Goal: Information Seeking & Learning: Learn about a topic

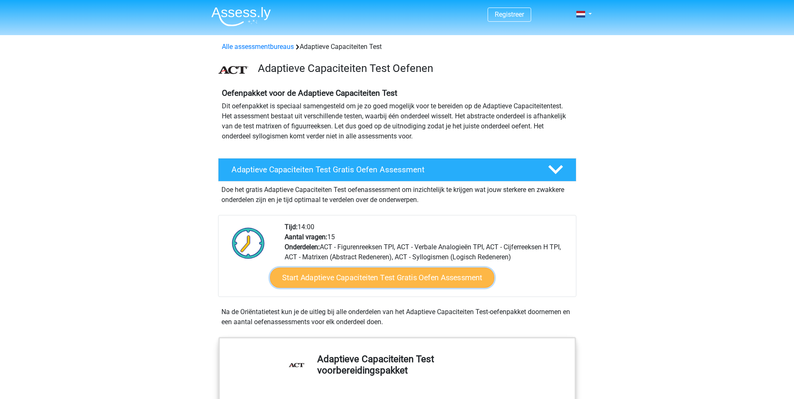
click at [352, 273] on link "Start Adaptieve Capaciteiten Test Gratis Oefen Assessment" at bounding box center [382, 278] width 224 height 20
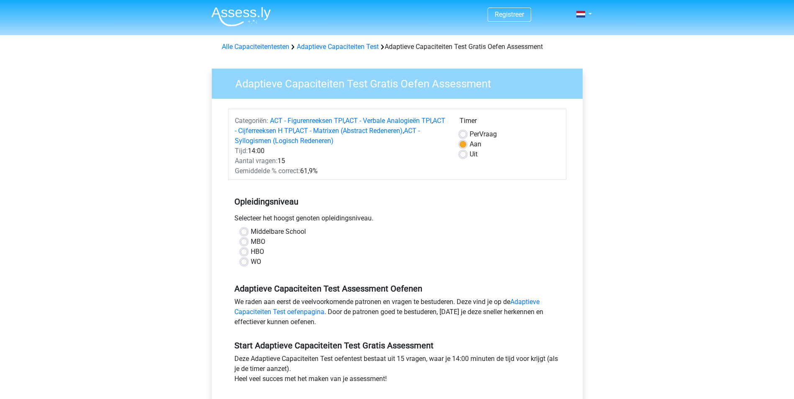
click at [242, 266] on div "WO" at bounding box center [397, 262] width 313 height 10
click at [251, 262] on label "WO" at bounding box center [256, 262] width 10 height 10
click at [244, 262] on input "WO" at bounding box center [244, 261] width 7 height 8
radio input "true"
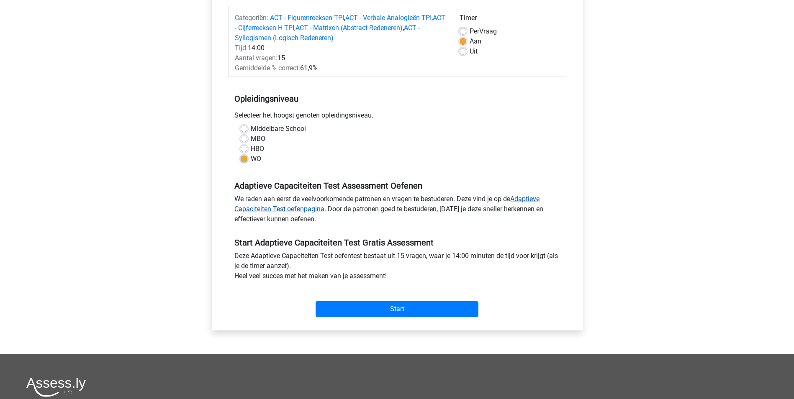
scroll to position [126, 0]
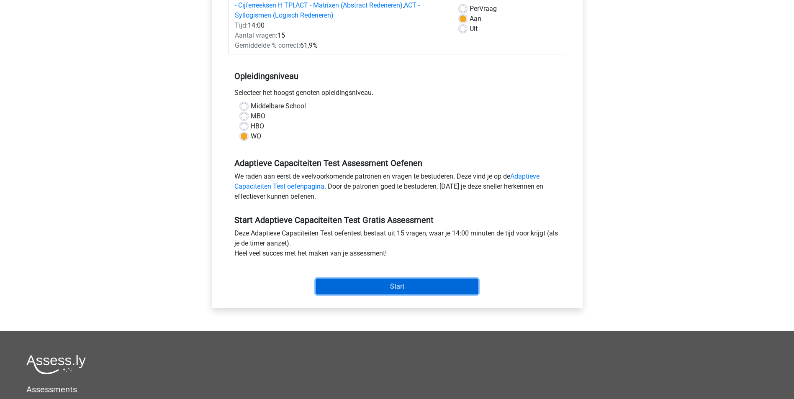
click at [380, 285] on input "Start" at bounding box center [397, 287] width 163 height 16
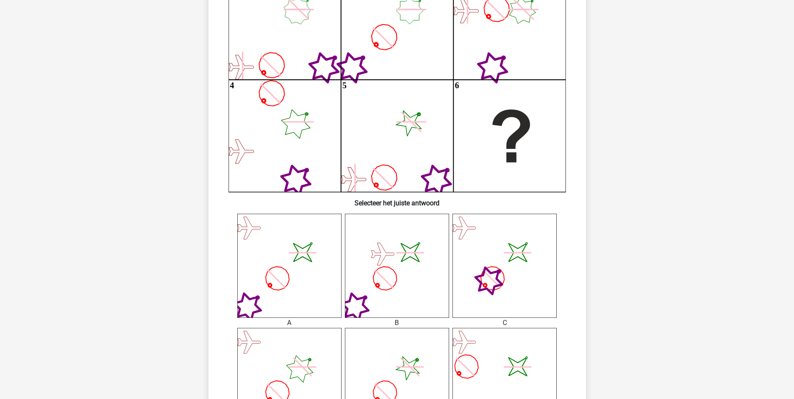
scroll to position [167, 0]
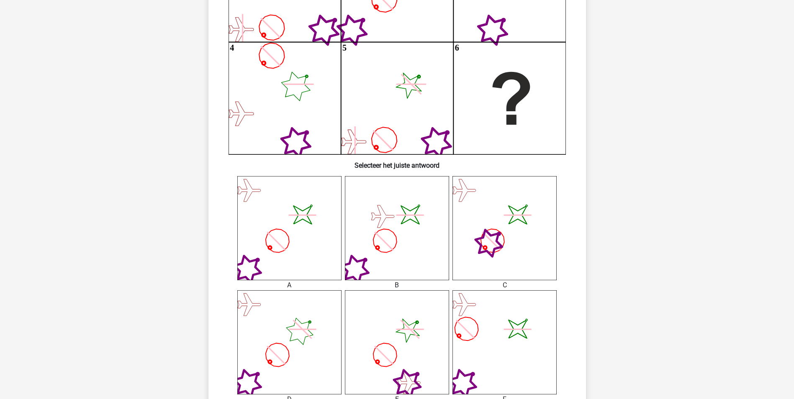
click at [496, 341] on icon "image/svg+xml" at bounding box center [504, 342] width 104 height 104
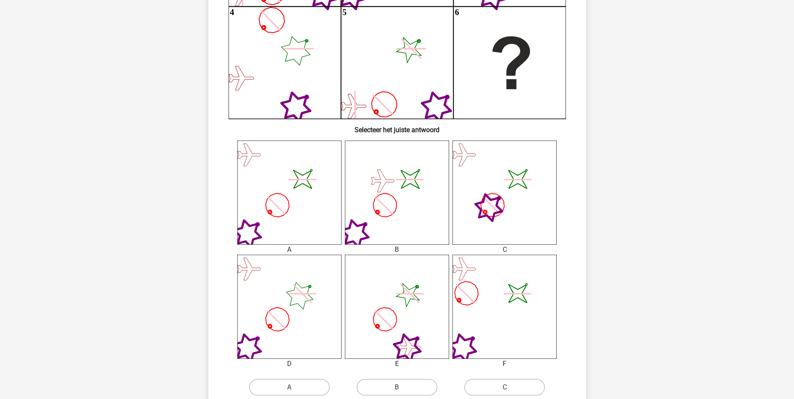
scroll to position [251, 0]
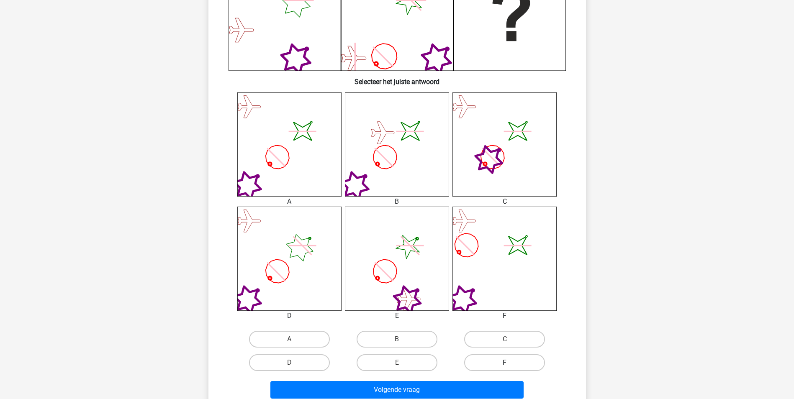
click at [506, 359] on label "F" at bounding box center [504, 362] width 81 height 17
click at [506, 363] on input "F" at bounding box center [507, 365] width 5 height 5
radio input "true"
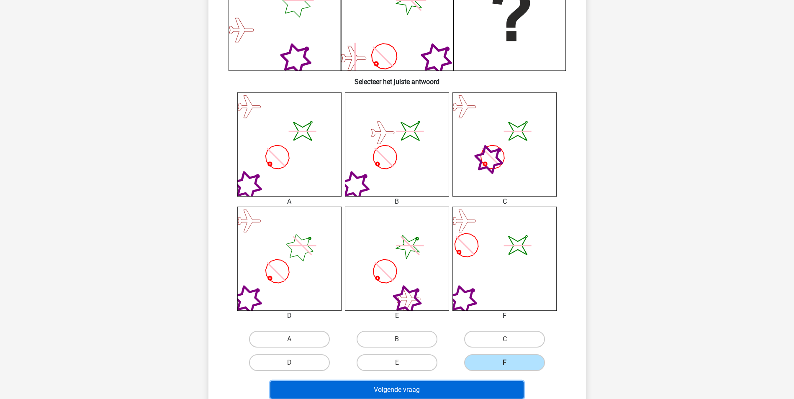
click at [452, 389] on button "Volgende vraag" at bounding box center [396, 390] width 253 height 18
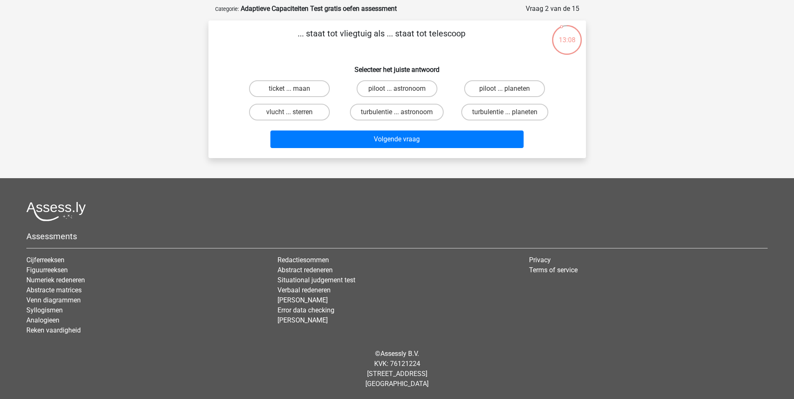
scroll to position [0, 0]
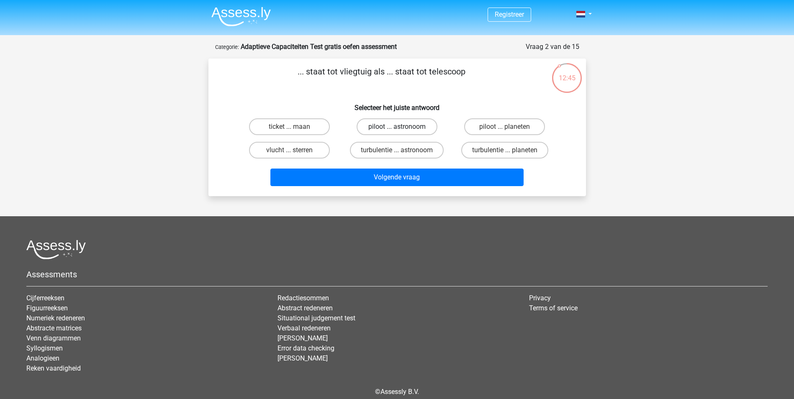
click at [383, 123] on label "piloot ... astronoom" at bounding box center [397, 126] width 81 height 17
click at [397, 127] on input "piloot ... astronoom" at bounding box center [399, 129] width 5 height 5
radio input "true"
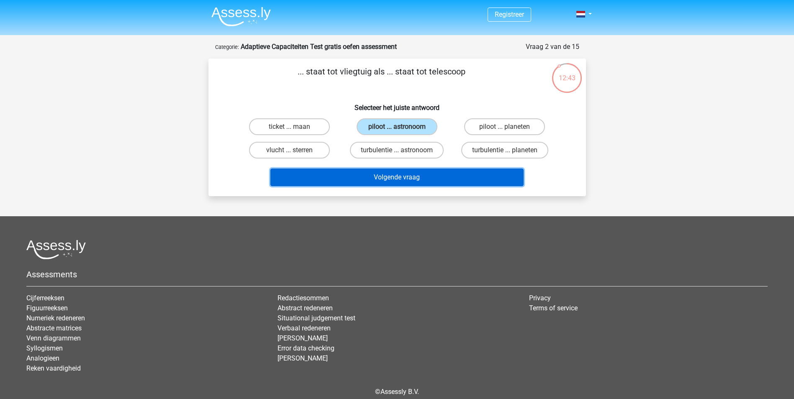
click at [407, 174] on button "Volgende vraag" at bounding box center [396, 178] width 253 height 18
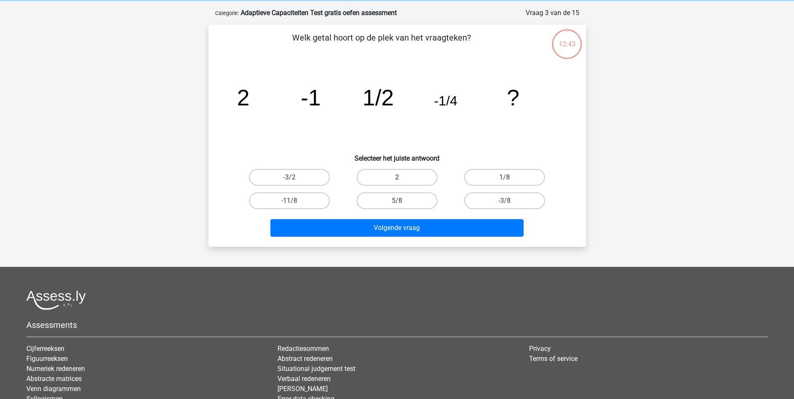
scroll to position [42, 0]
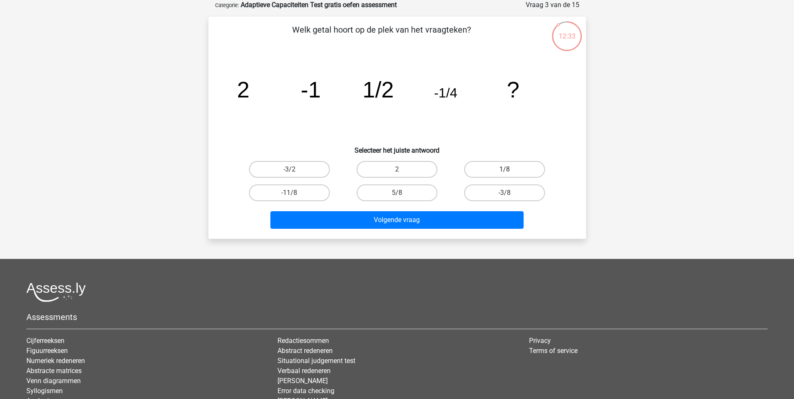
click at [500, 172] on label "1/8" at bounding box center [504, 169] width 81 height 17
click at [505, 172] on input "1/8" at bounding box center [507, 172] width 5 height 5
radio input "true"
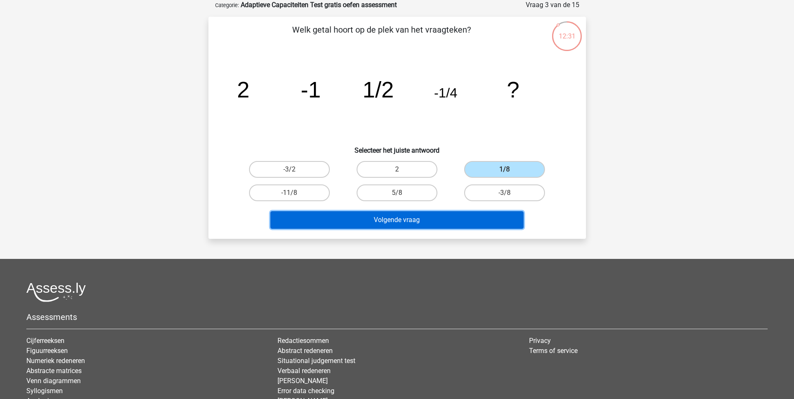
click at [466, 216] on button "Volgende vraag" at bounding box center [396, 220] width 253 height 18
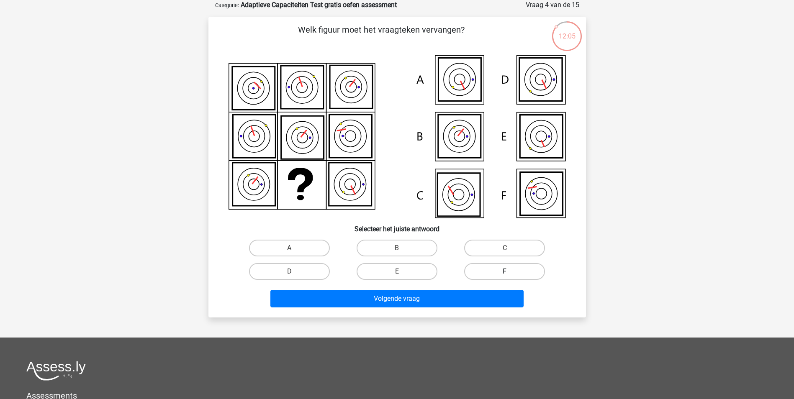
click at [501, 275] on label "F" at bounding box center [504, 271] width 81 height 17
click at [505, 275] on input "F" at bounding box center [507, 274] width 5 height 5
radio input "true"
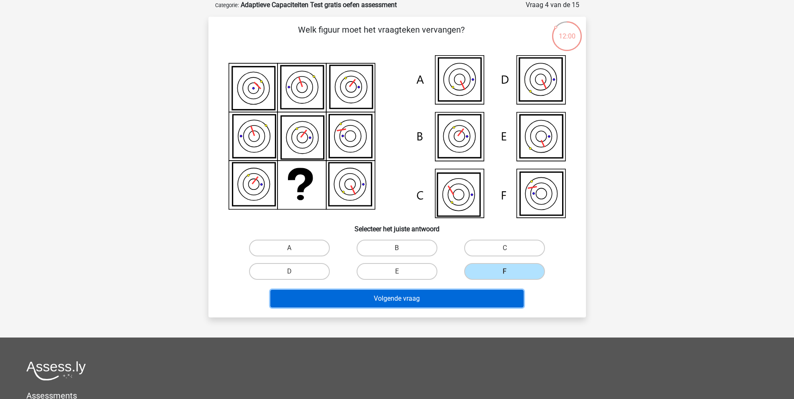
click at [401, 296] on button "Volgende vraag" at bounding box center [396, 299] width 253 height 18
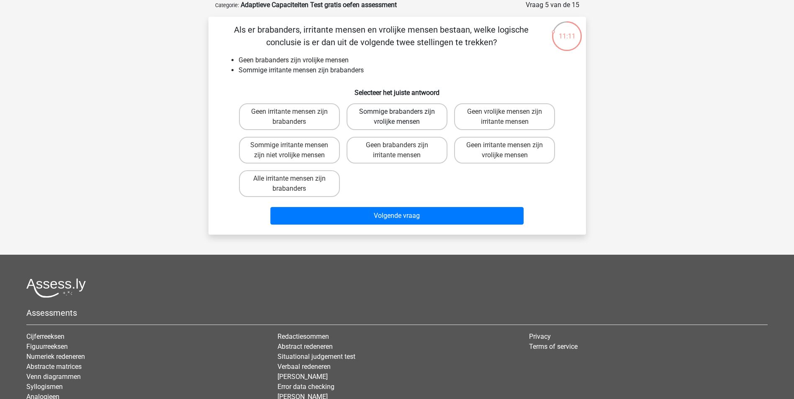
click at [404, 113] on label "Sommige brabanders zijn vrolijke mensen" at bounding box center [397, 116] width 101 height 27
click at [402, 113] on input "Sommige brabanders zijn vrolijke mensen" at bounding box center [399, 114] width 5 height 5
radio input "true"
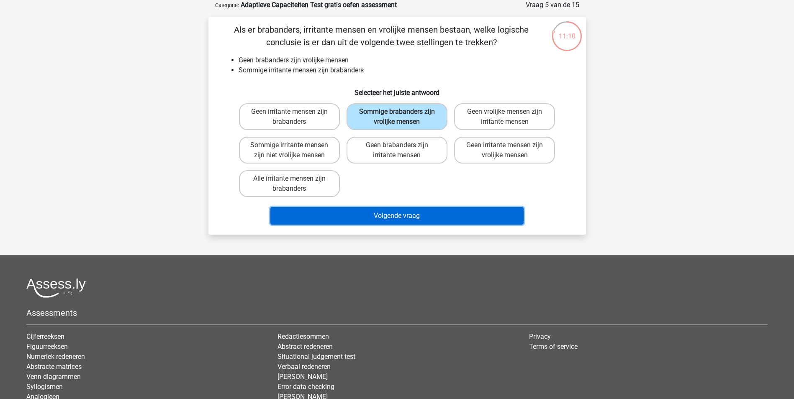
click at [438, 214] on button "Volgende vraag" at bounding box center [396, 216] width 253 height 18
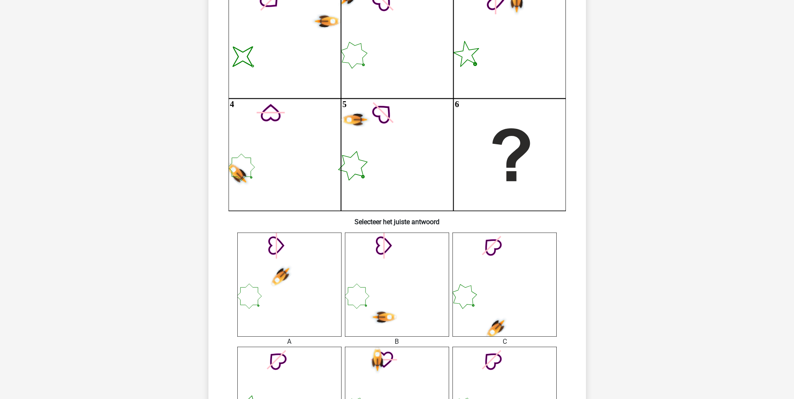
scroll to position [126, 0]
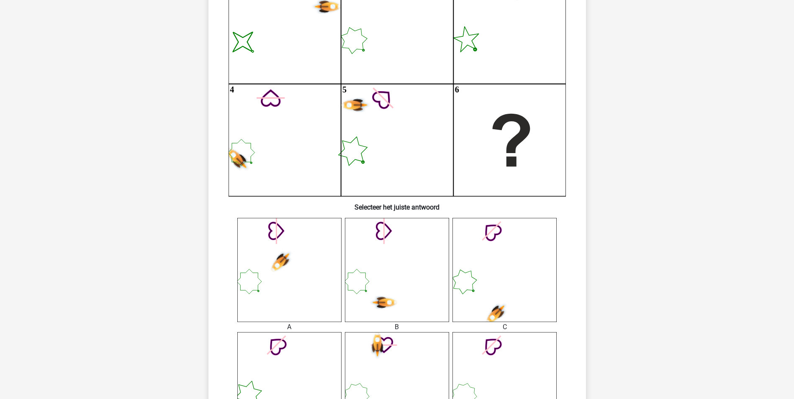
click at [440, 255] on icon at bounding box center [397, 270] width 104 height 104
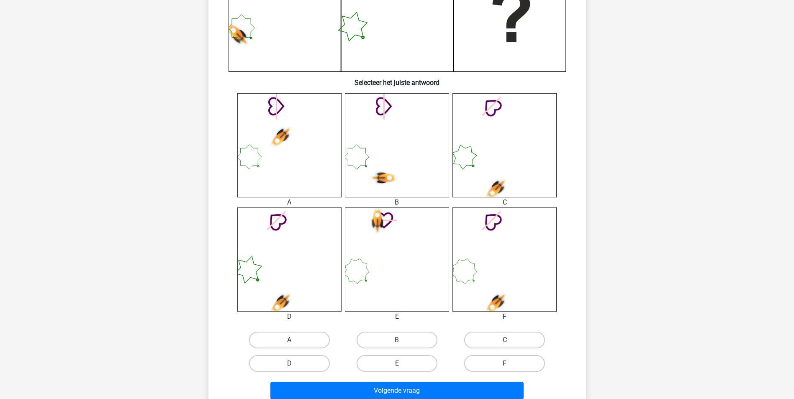
scroll to position [251, 0]
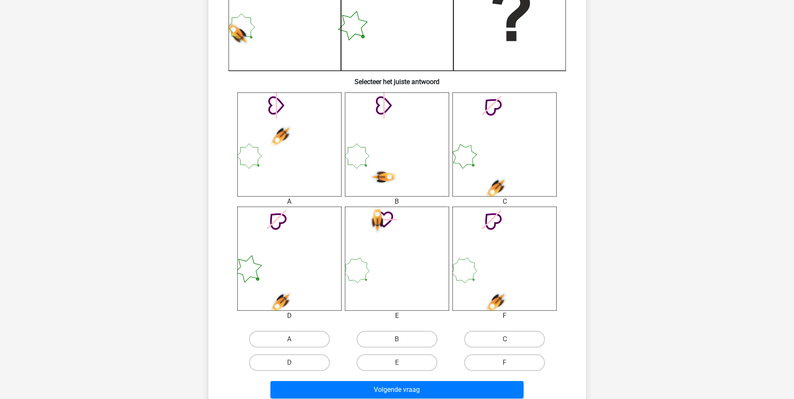
click at [401, 344] on input "B" at bounding box center [399, 341] width 5 height 5
radio input "true"
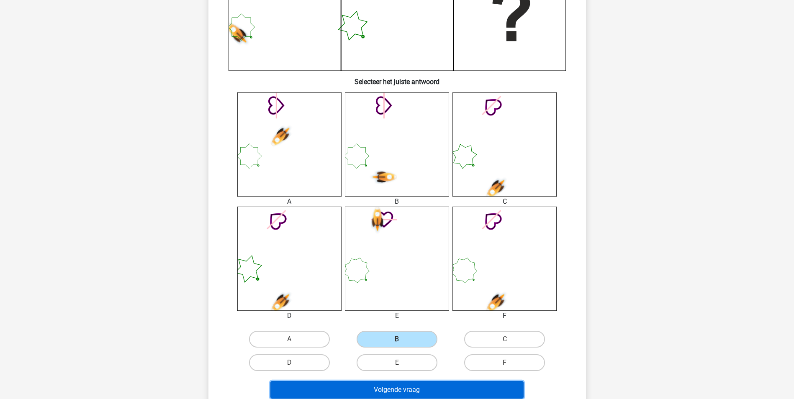
click at [426, 393] on button "Volgende vraag" at bounding box center [396, 390] width 253 height 18
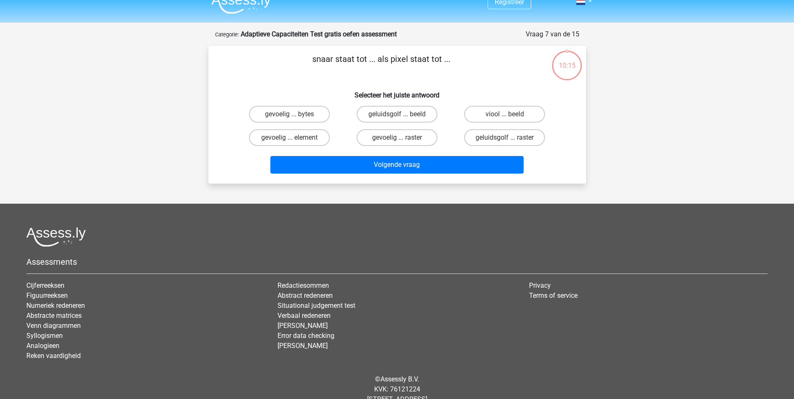
scroll to position [0, 0]
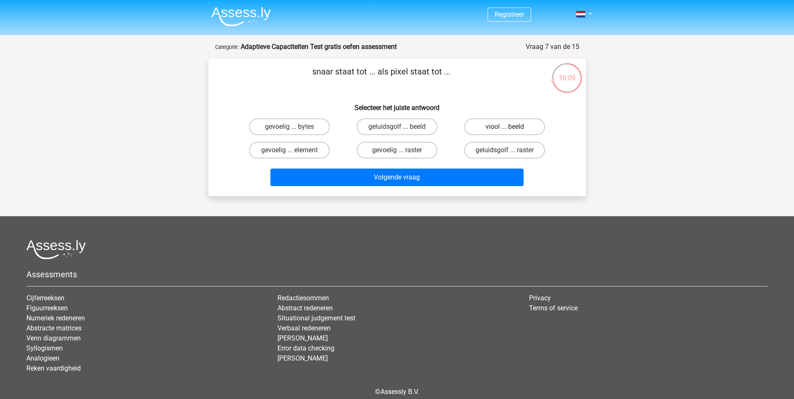
click at [489, 129] on label "viool ... beeld" at bounding box center [504, 126] width 81 height 17
click at [505, 129] on input "viool ... beeld" at bounding box center [507, 129] width 5 height 5
radio input "true"
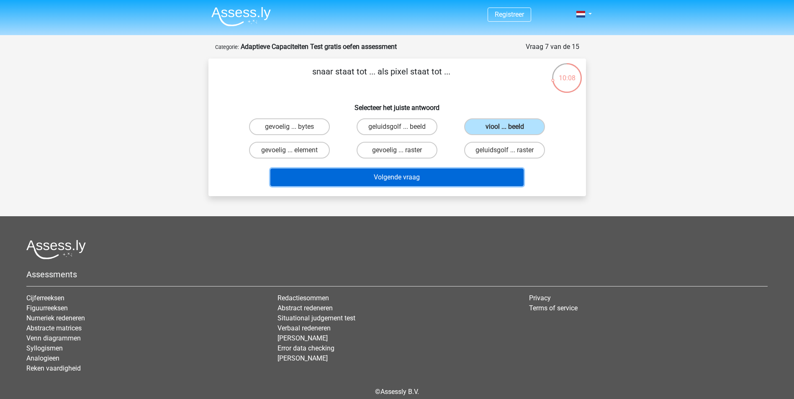
click at [452, 177] on button "Volgende vraag" at bounding box center [396, 178] width 253 height 18
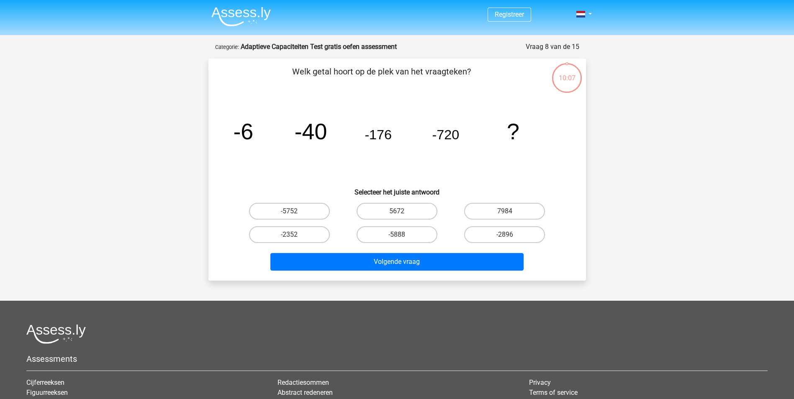
scroll to position [42, 0]
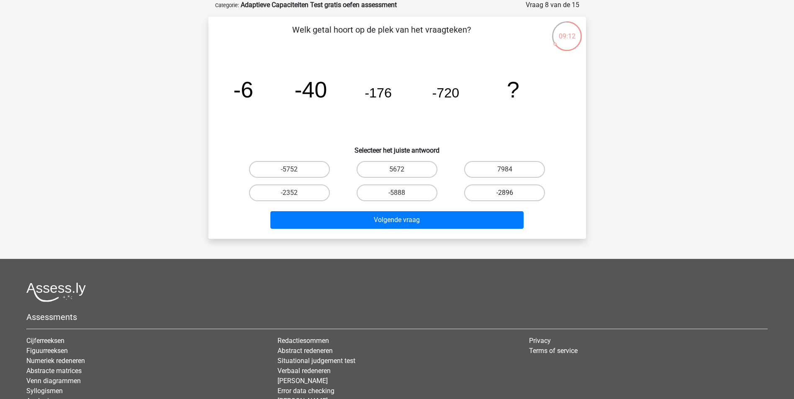
click at [478, 189] on label "-2896" at bounding box center [504, 193] width 81 height 17
click at [505, 193] on input "-2896" at bounding box center [507, 195] width 5 height 5
radio input "true"
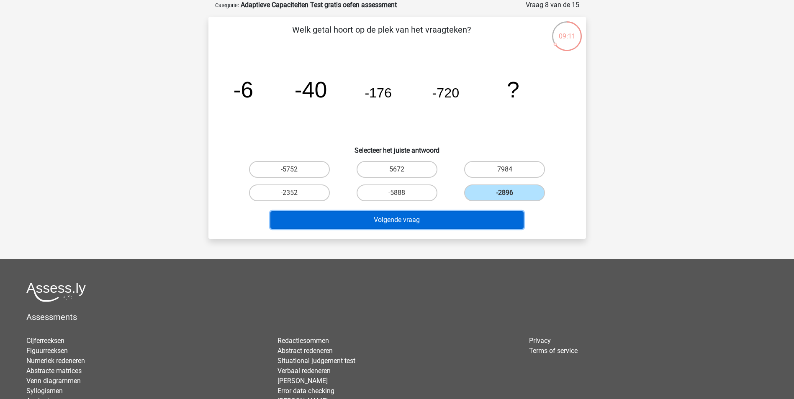
click at [453, 222] on button "Volgende vraag" at bounding box center [396, 220] width 253 height 18
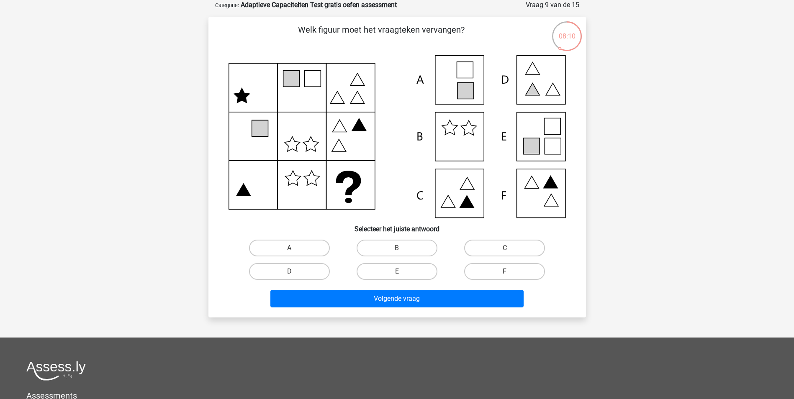
click at [549, 136] on icon at bounding box center [397, 136] width 337 height 163
click at [401, 267] on label "E" at bounding box center [397, 271] width 81 height 17
click at [401, 272] on input "E" at bounding box center [399, 274] width 5 height 5
radio input "true"
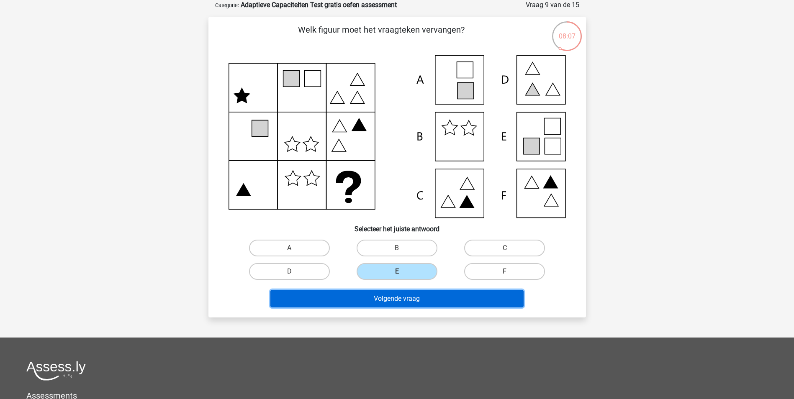
click at [404, 303] on button "Volgende vraag" at bounding box center [396, 299] width 253 height 18
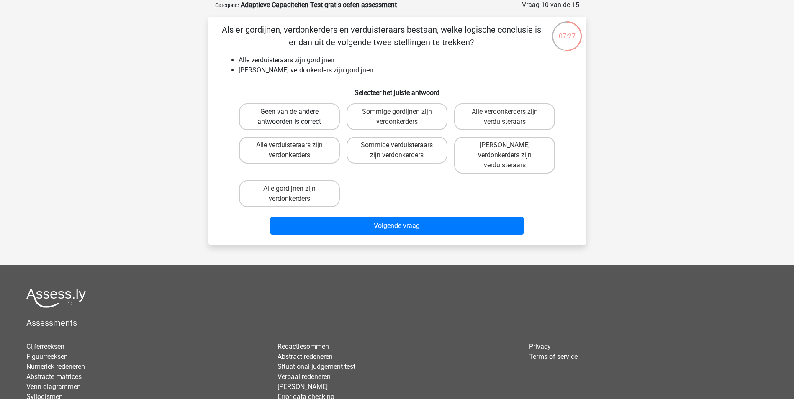
click at [326, 122] on label "Geen van de andere antwoorden is correct" at bounding box center [289, 116] width 101 height 27
click at [295, 117] on input "Geen van de andere antwoorden is correct" at bounding box center [291, 114] width 5 height 5
radio input "true"
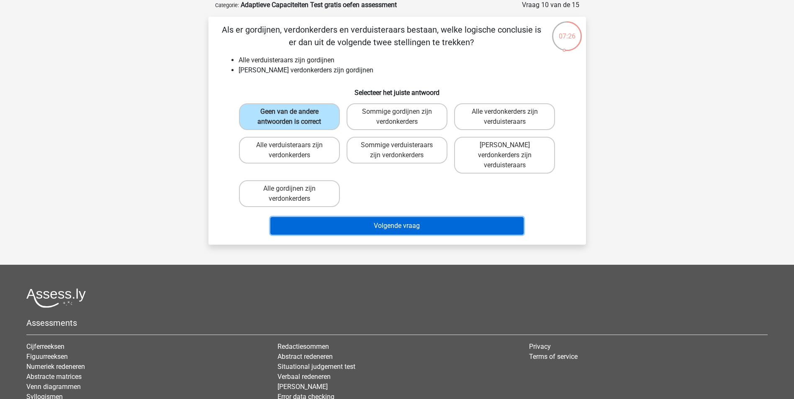
click at [384, 217] on button "Volgende vraag" at bounding box center [396, 226] width 253 height 18
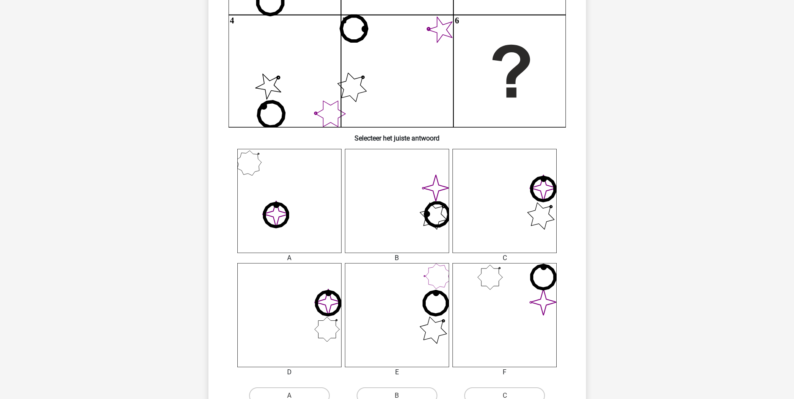
scroll to position [209, 0]
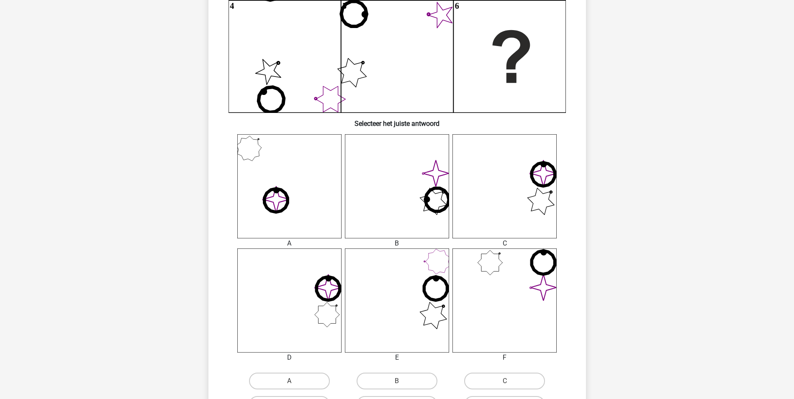
click at [330, 304] on icon "image/svg+xml" at bounding box center [289, 301] width 104 height 104
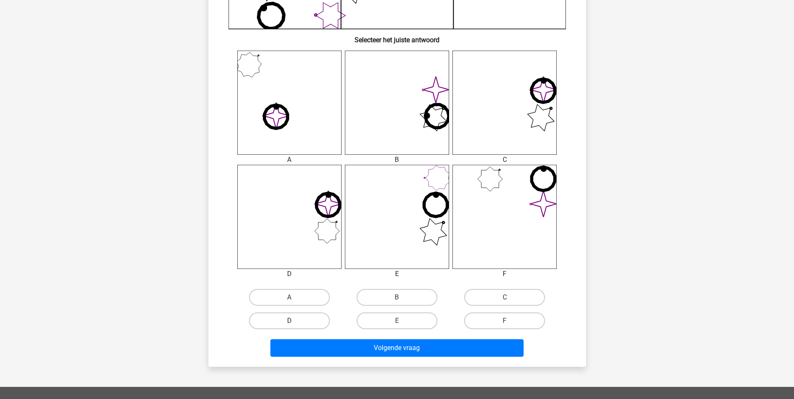
click at [284, 316] on label "D" at bounding box center [289, 321] width 81 height 17
click at [289, 321] on input "D" at bounding box center [291, 323] width 5 height 5
radio input "true"
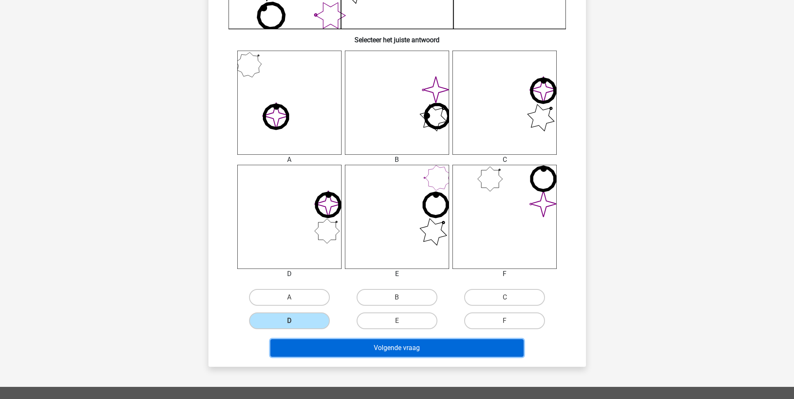
click at [375, 343] on button "Volgende vraag" at bounding box center [396, 348] width 253 height 18
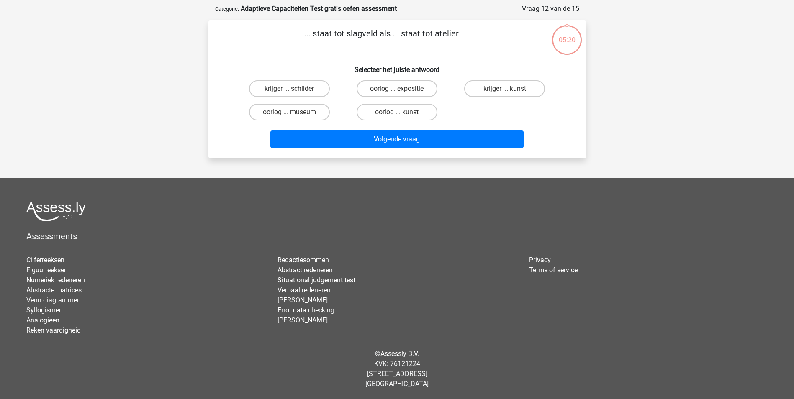
scroll to position [38, 0]
click at [318, 85] on label "krijger ... schilder" at bounding box center [289, 88] width 81 height 17
click at [295, 89] on input "krijger ... schilder" at bounding box center [291, 91] width 5 height 5
radio input "true"
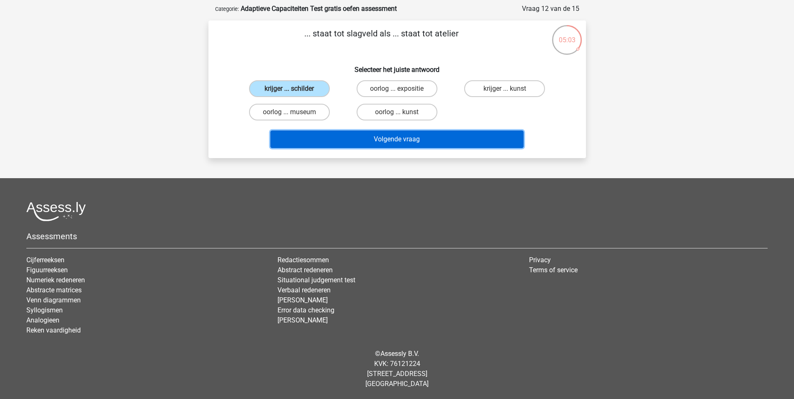
click at [393, 143] on button "Volgende vraag" at bounding box center [396, 140] width 253 height 18
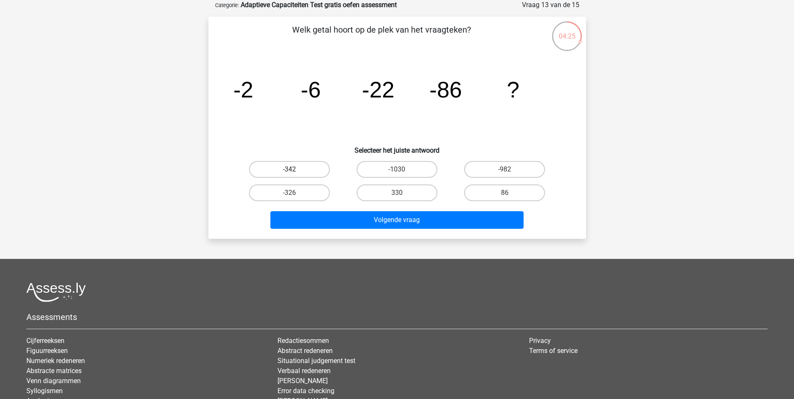
click at [292, 168] on label "-342" at bounding box center [289, 169] width 81 height 17
click at [292, 170] on input "-342" at bounding box center [291, 172] width 5 height 5
radio input "true"
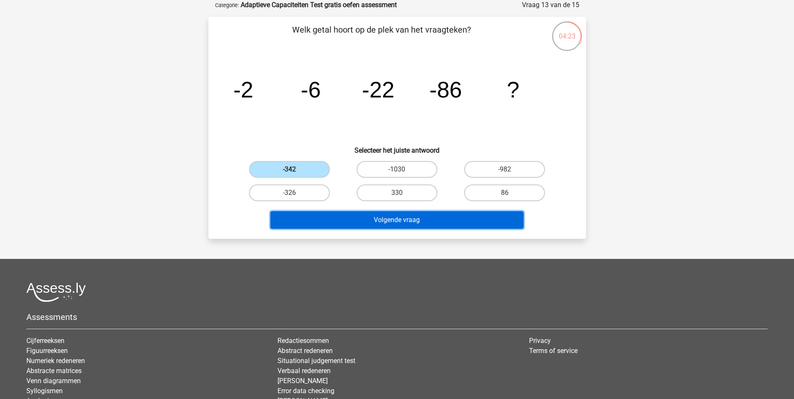
click at [313, 219] on button "Volgende vraag" at bounding box center [396, 220] width 253 height 18
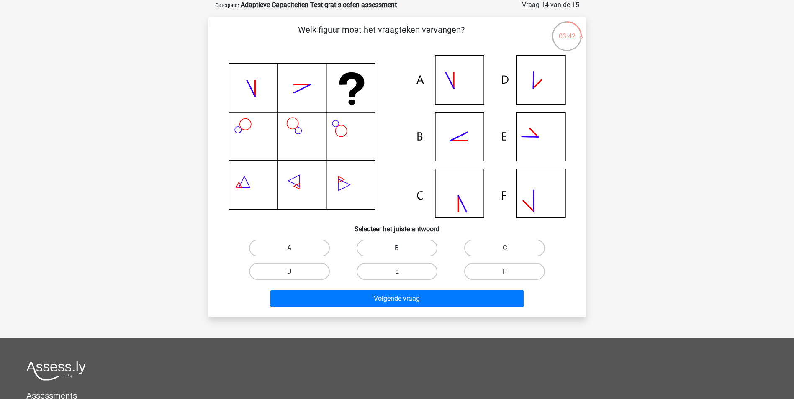
click at [390, 251] on label "B" at bounding box center [397, 248] width 81 height 17
click at [397, 251] on input "B" at bounding box center [399, 250] width 5 height 5
radio input "true"
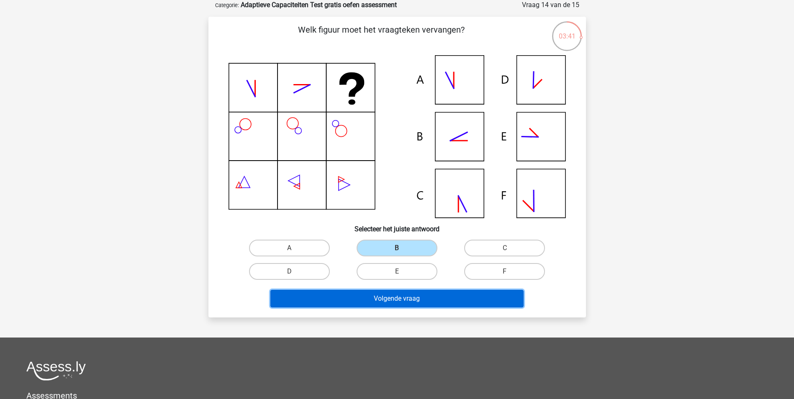
click at [414, 300] on button "Volgende vraag" at bounding box center [396, 299] width 253 height 18
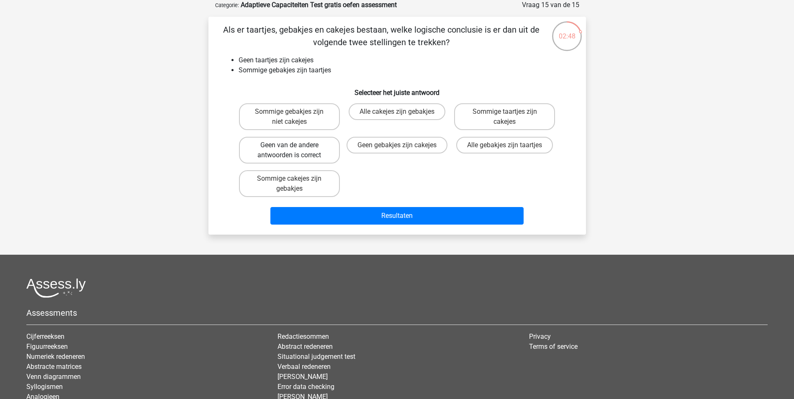
click at [324, 151] on label "Geen van de andere antwoorden is correct" at bounding box center [289, 150] width 101 height 27
click at [295, 151] on input "Geen van de andere antwoorden is correct" at bounding box center [291, 147] width 5 height 5
radio input "true"
click at [321, 120] on label "Sommige gebakjes zijn niet cakejes" at bounding box center [289, 116] width 101 height 27
click at [295, 117] on input "Sommige gebakjes zijn niet cakejes" at bounding box center [291, 114] width 5 height 5
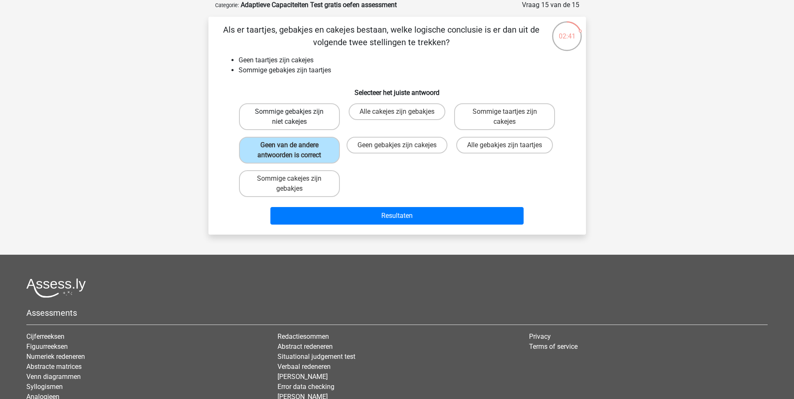
radio input "true"
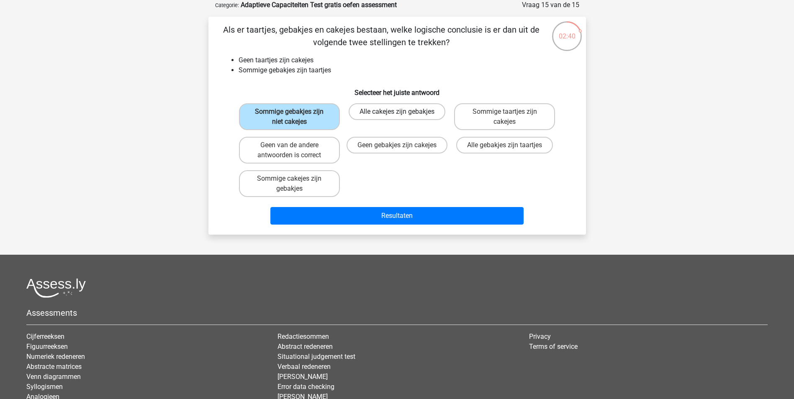
click at [365, 110] on label "Alle cakejes zijn gebakjes" at bounding box center [397, 111] width 97 height 17
click at [397, 112] on input "Alle cakejes zijn gebakjes" at bounding box center [399, 114] width 5 height 5
radio input "true"
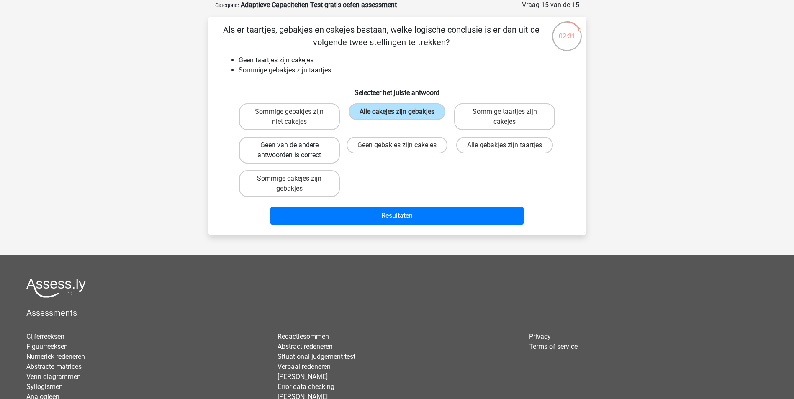
click at [306, 159] on label "Geen van de andere antwoorden is correct" at bounding box center [289, 150] width 101 height 27
click at [295, 151] on input "Geen van de andere antwoorden is correct" at bounding box center [291, 147] width 5 height 5
radio input "true"
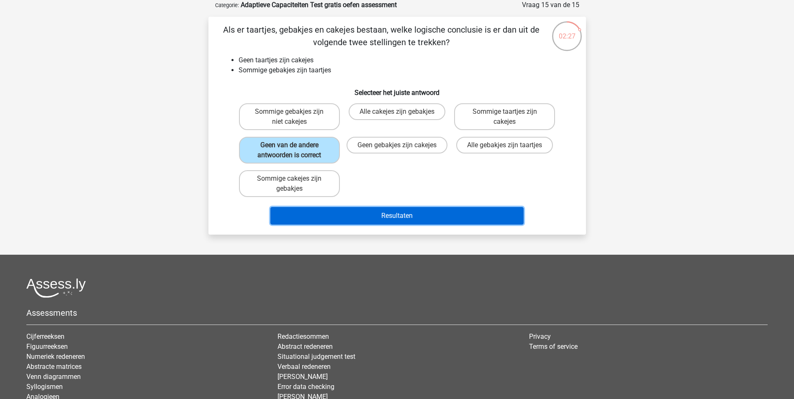
click at [327, 211] on button "Resultaten" at bounding box center [396, 216] width 253 height 18
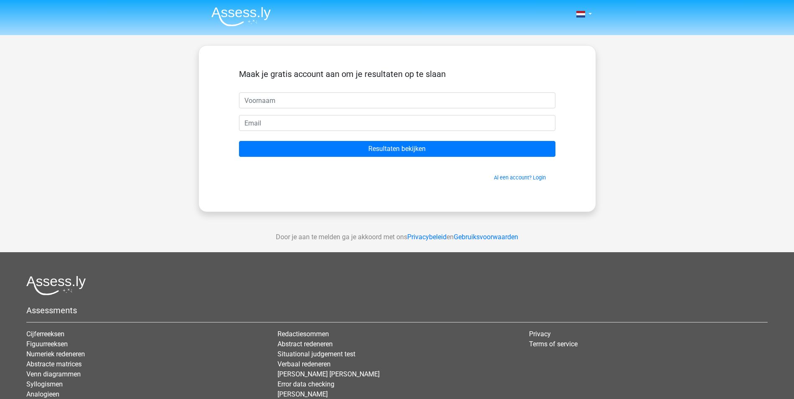
click at [309, 105] on input "text" at bounding box center [397, 100] width 316 height 16
type input "n"
type input "Niels"
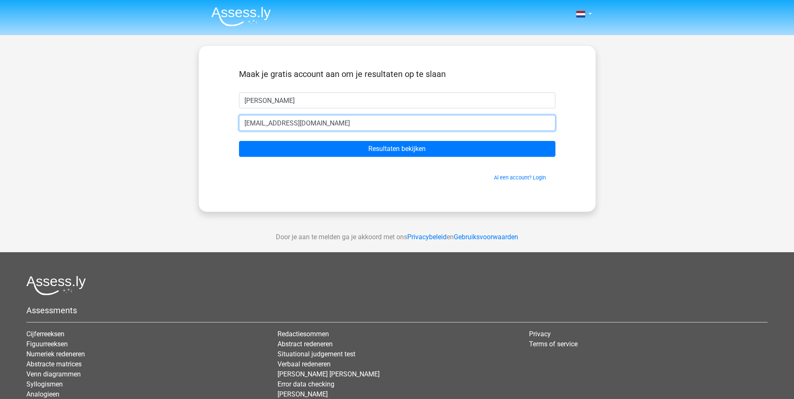
type input "nbmhabraken@gmail.com"
click at [239, 141] on input "Resultaten bekijken" at bounding box center [397, 149] width 316 height 16
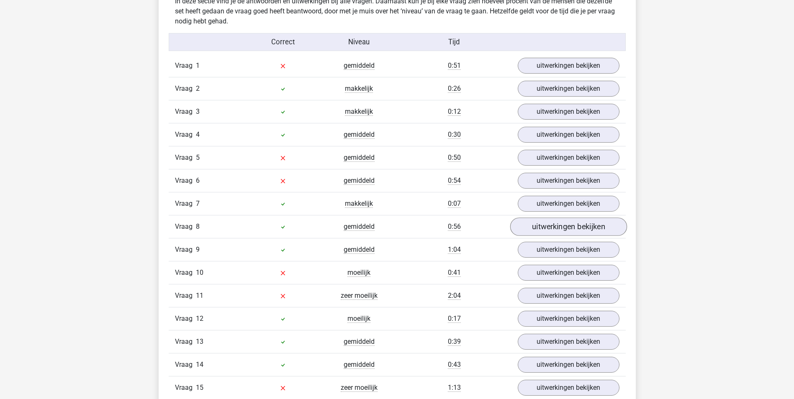
scroll to position [921, 0]
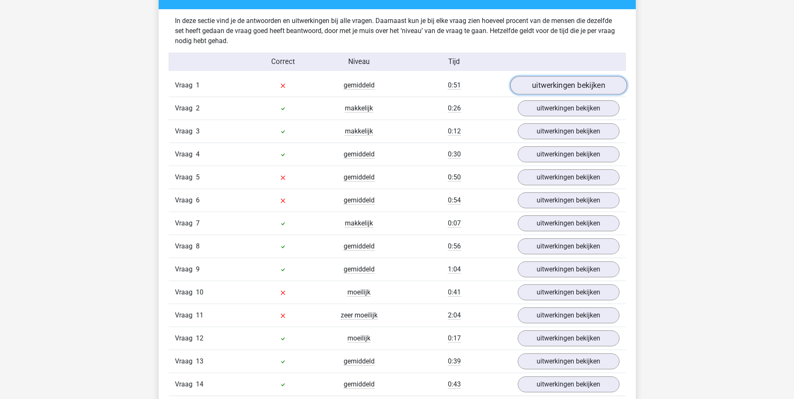
click at [570, 89] on link "uitwerkingen bekijken" at bounding box center [568, 85] width 117 height 18
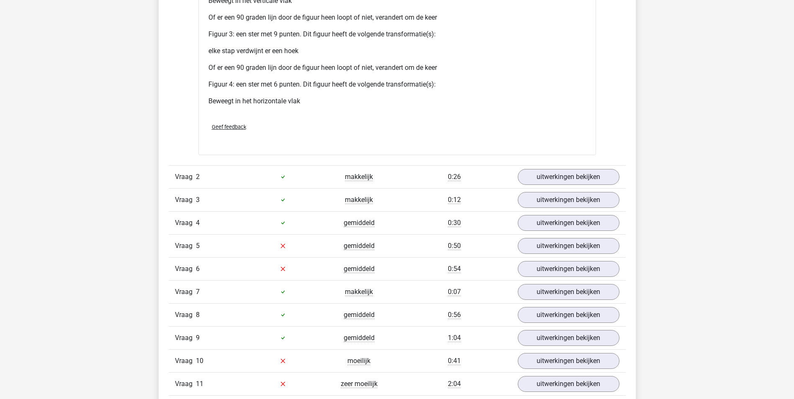
scroll to position [1674, 0]
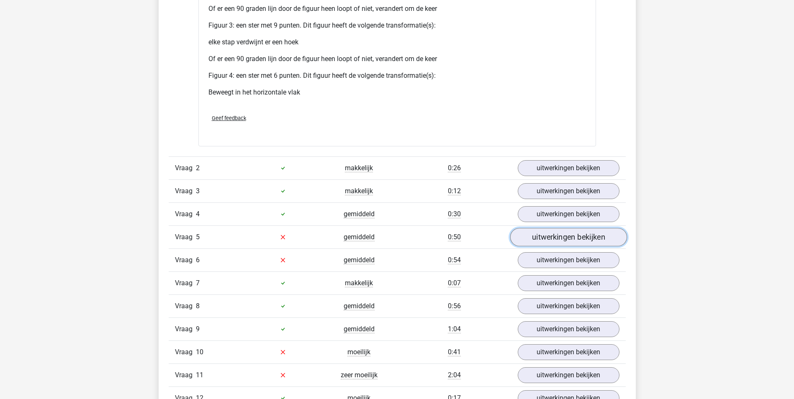
click at [549, 241] on link "uitwerkingen bekijken" at bounding box center [568, 237] width 117 height 18
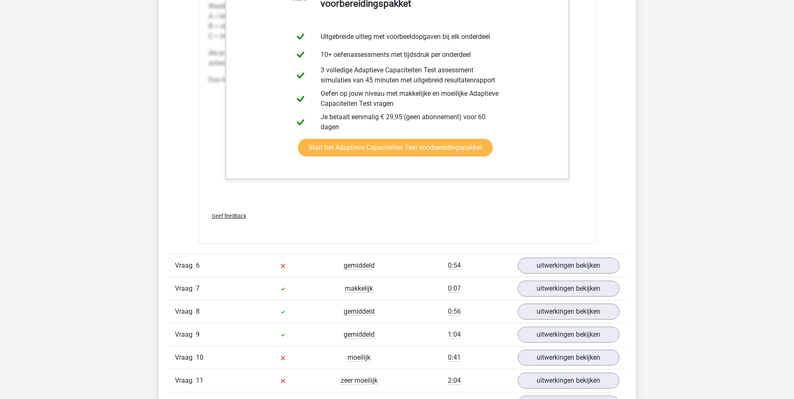
scroll to position [2218, 0]
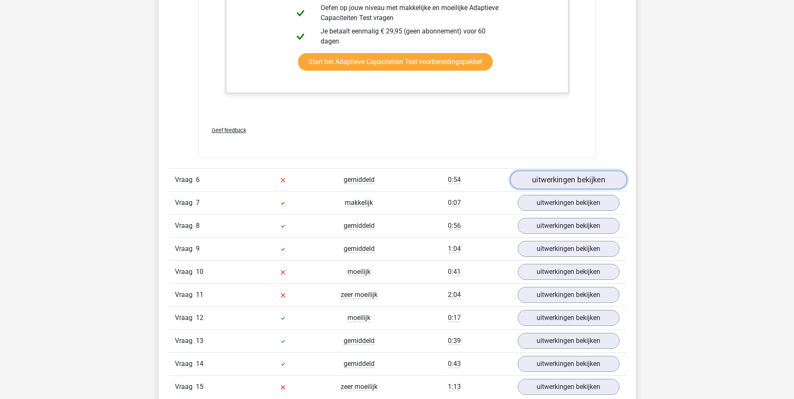
click at [569, 176] on link "uitwerkingen bekijken" at bounding box center [568, 180] width 117 height 18
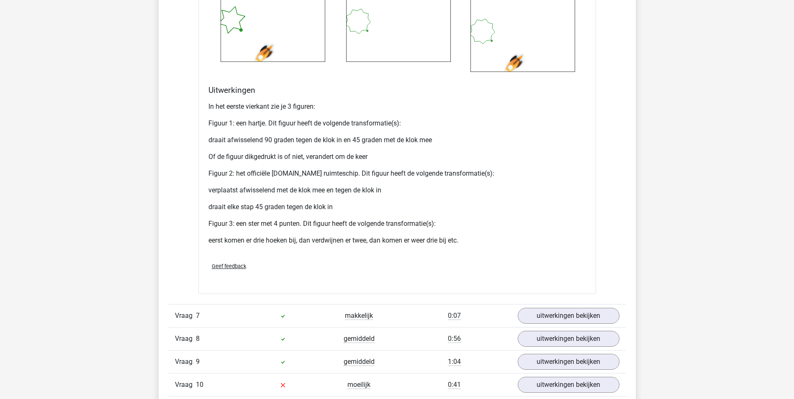
scroll to position [2972, 0]
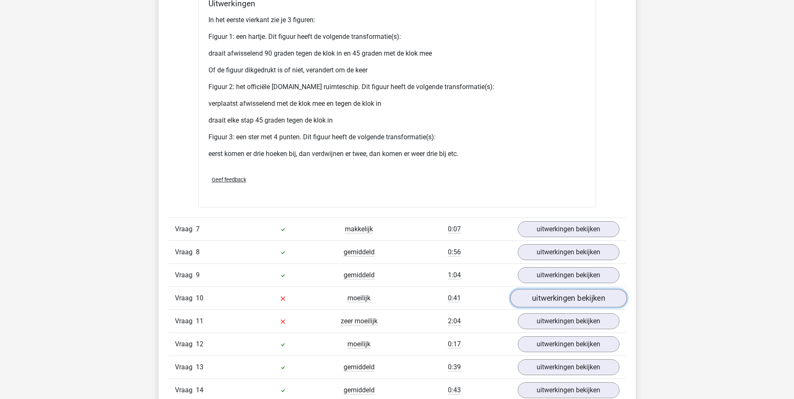
click at [569, 296] on link "uitwerkingen bekijken" at bounding box center [568, 298] width 117 height 18
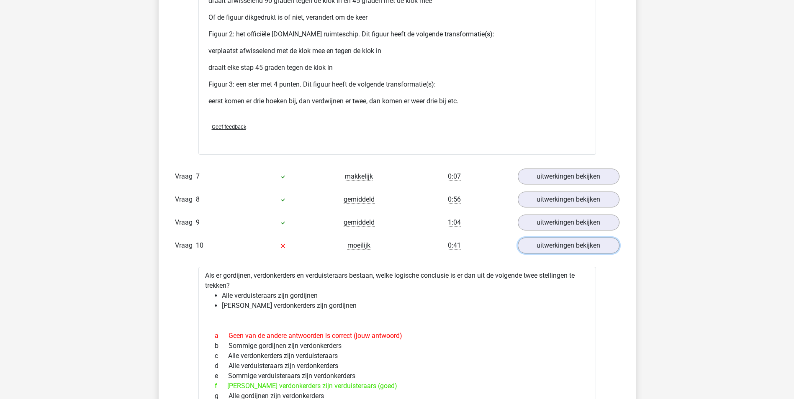
scroll to position [3097, 0]
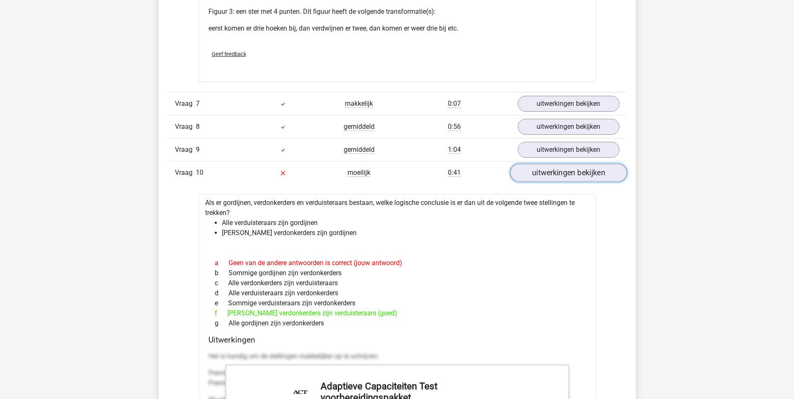
click at [582, 180] on link "uitwerkingen bekijken" at bounding box center [568, 173] width 117 height 18
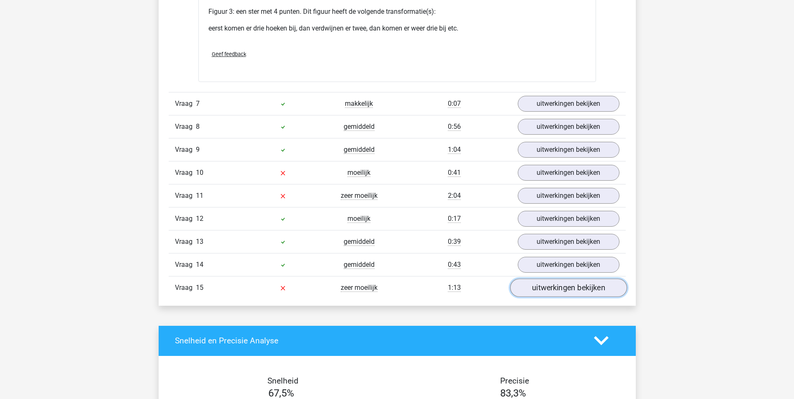
click at [538, 286] on link "uitwerkingen bekijken" at bounding box center [568, 288] width 117 height 18
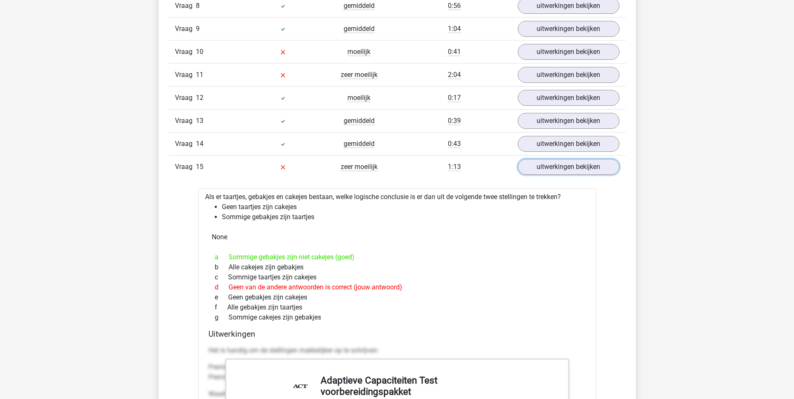
scroll to position [3223, 0]
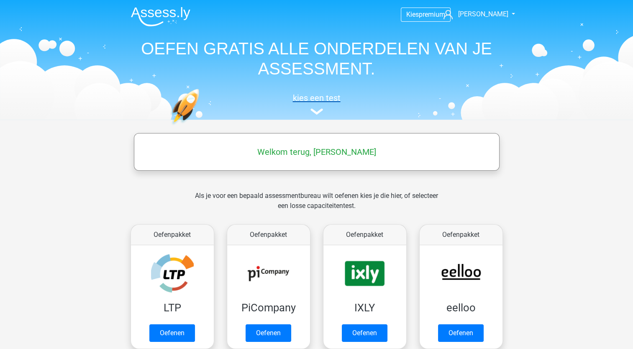
click at [311, 98] on h5 "kies een test" at bounding box center [316, 98] width 385 height 10
click at [314, 99] on h5 "kies een test" at bounding box center [316, 98] width 385 height 10
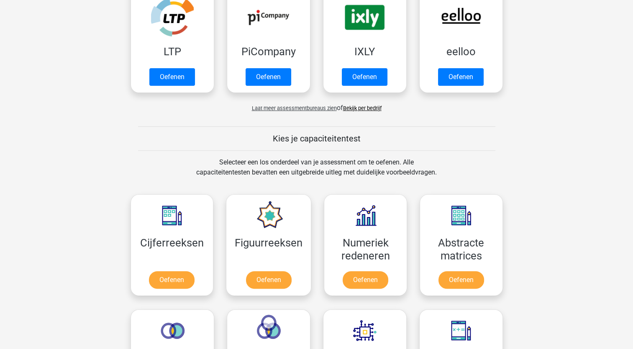
scroll to position [131, 0]
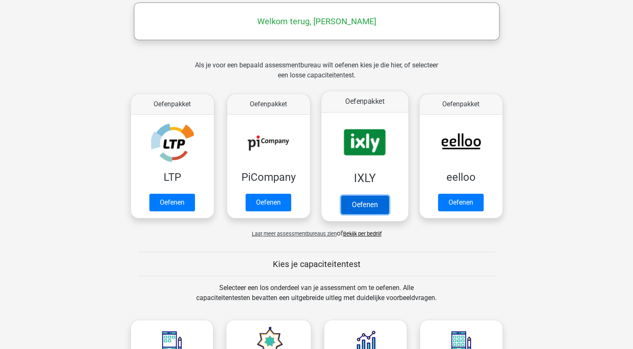
click at [349, 198] on link "Oefenen" at bounding box center [365, 204] width 48 height 18
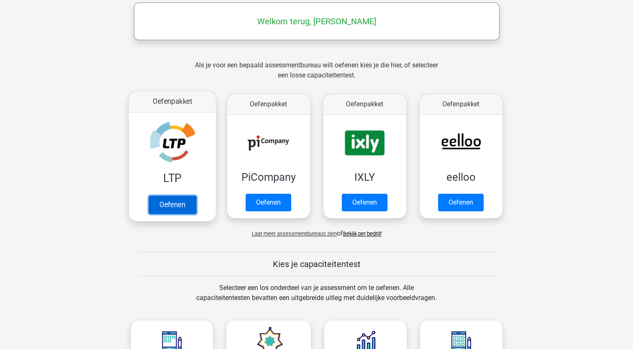
click at [172, 214] on link "Oefenen" at bounding box center [172, 204] width 48 height 18
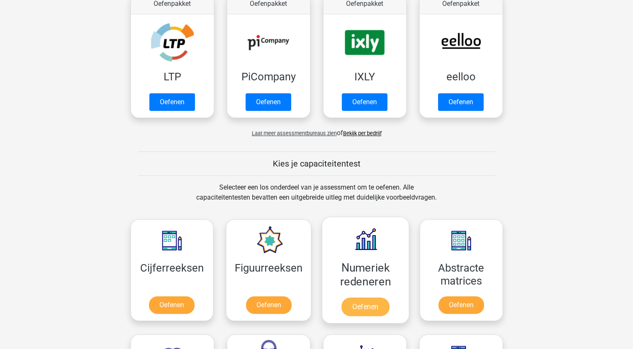
scroll to position [256, 0]
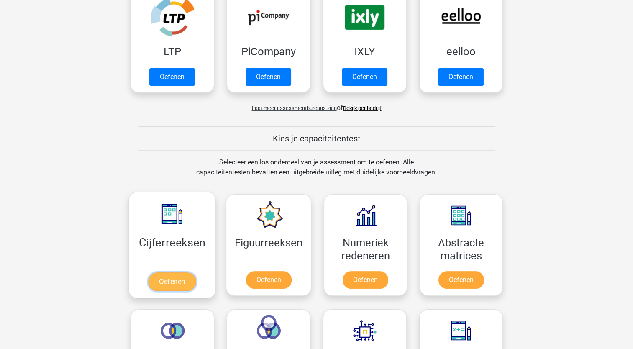
click at [161, 282] on link "Oefenen" at bounding box center [172, 281] width 48 height 18
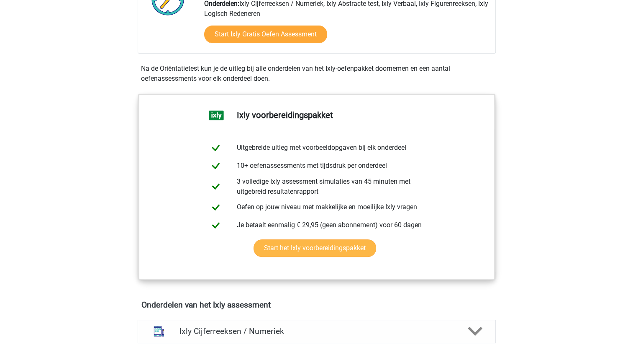
scroll to position [377, 0]
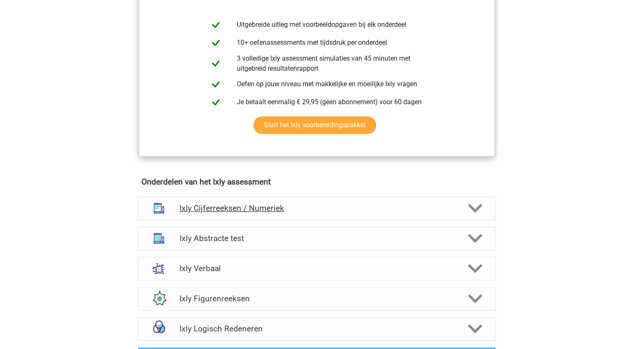
click at [265, 202] on div "Ixly Cijferreeksen / Numeriek" at bounding box center [317, 208] width 358 height 23
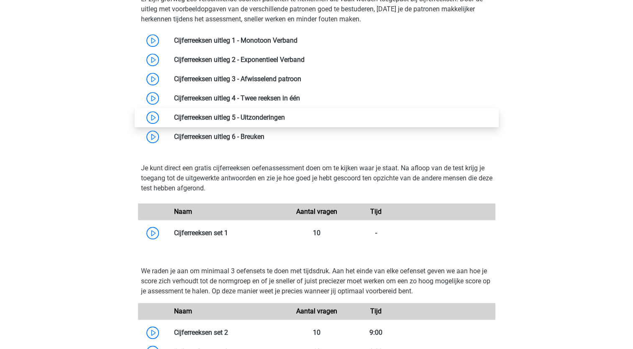
scroll to position [628, 0]
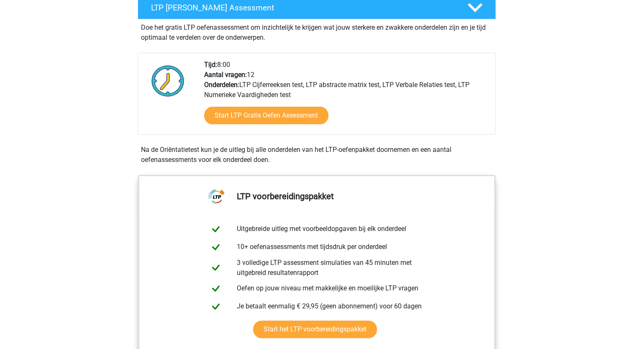
scroll to position [209, 0]
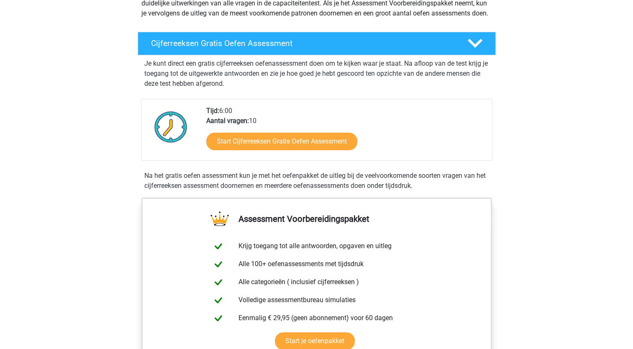
scroll to position [84, 0]
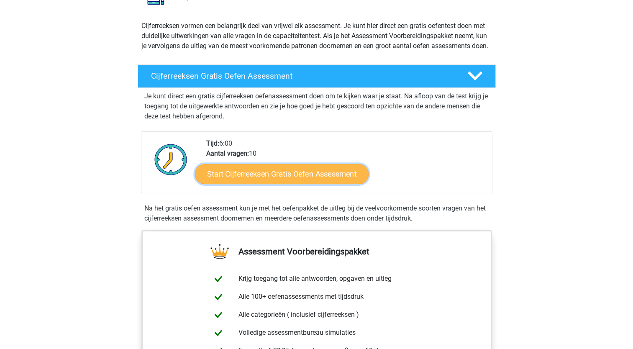
click at [275, 184] on link "Start Cijferreeksen Gratis Oefen Assessment" at bounding box center [282, 174] width 174 height 20
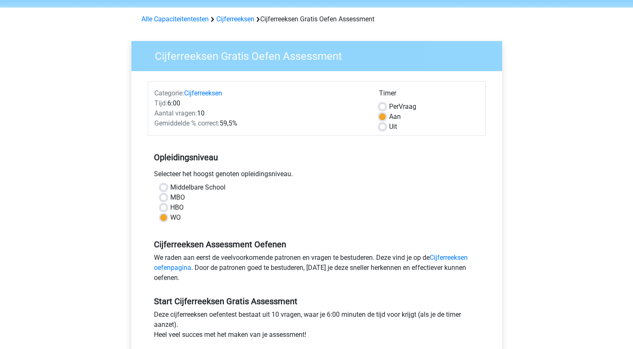
scroll to position [84, 0]
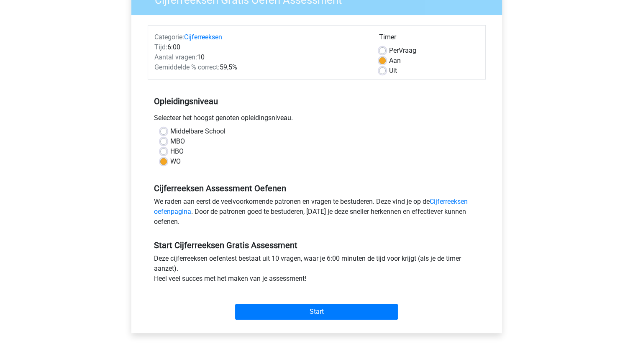
click at [170, 149] on label "HBO" at bounding box center [176, 151] width 13 height 10
click at [163, 149] on input "HBO" at bounding box center [163, 150] width 7 height 8
radio input "true"
click at [266, 302] on div "Start" at bounding box center [317, 304] width 338 height 29
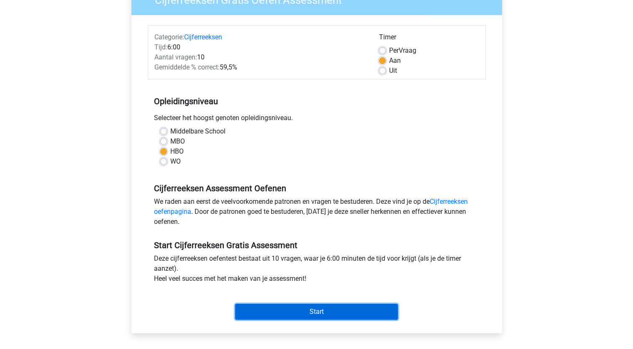
click at [277, 312] on input "Start" at bounding box center [316, 312] width 163 height 16
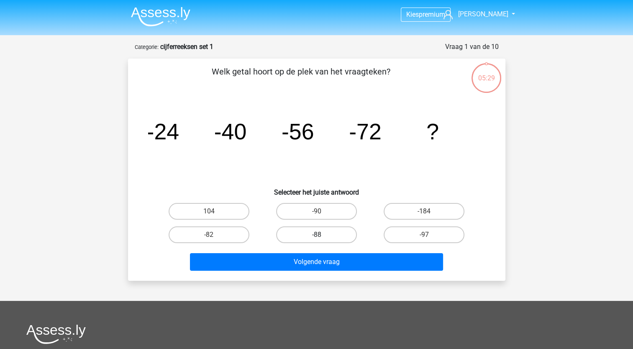
click at [337, 235] on label "-88" at bounding box center [316, 234] width 81 height 17
click at [322, 235] on input "-88" at bounding box center [318, 237] width 5 height 5
radio input "true"
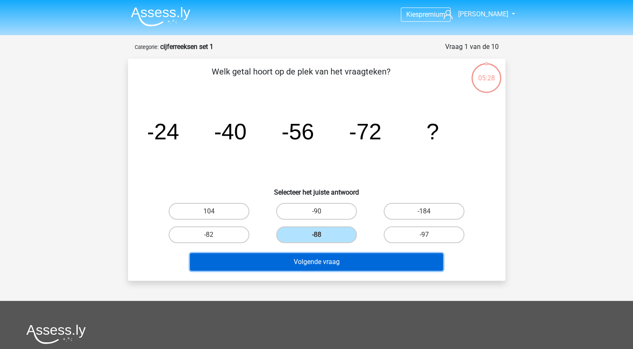
click at [345, 265] on button "Volgende vraag" at bounding box center [316, 262] width 253 height 18
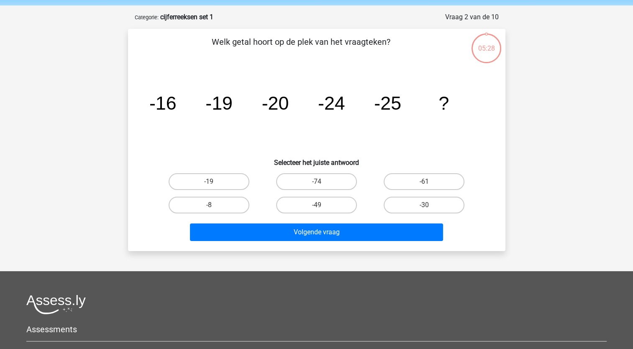
scroll to position [42, 0]
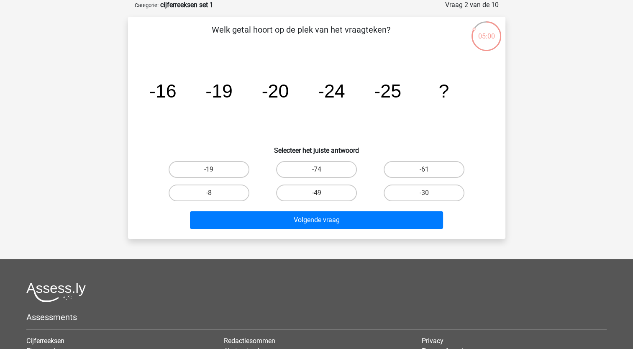
click at [425, 192] on div "-30" at bounding box center [424, 193] width 101 height 17
click at [394, 193] on label "-30" at bounding box center [424, 193] width 81 height 17
click at [424, 193] on input "-30" at bounding box center [426, 195] width 5 height 5
radio input "true"
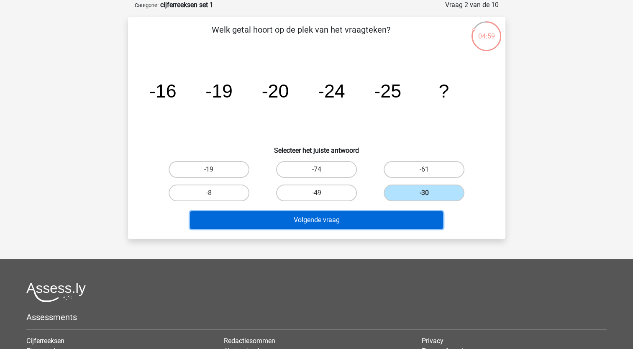
click at [365, 217] on button "Volgende vraag" at bounding box center [316, 220] width 253 height 18
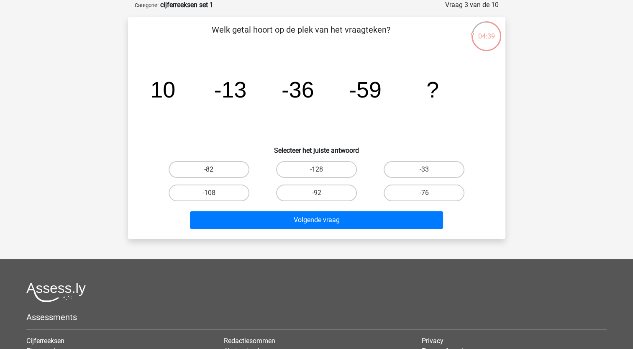
click at [196, 172] on label "-82" at bounding box center [209, 169] width 81 height 17
click at [209, 172] on input "-82" at bounding box center [211, 172] width 5 height 5
radio input "true"
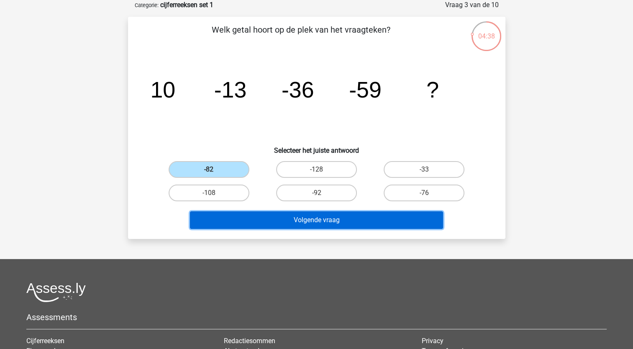
click at [307, 219] on button "Volgende vraag" at bounding box center [316, 220] width 253 height 18
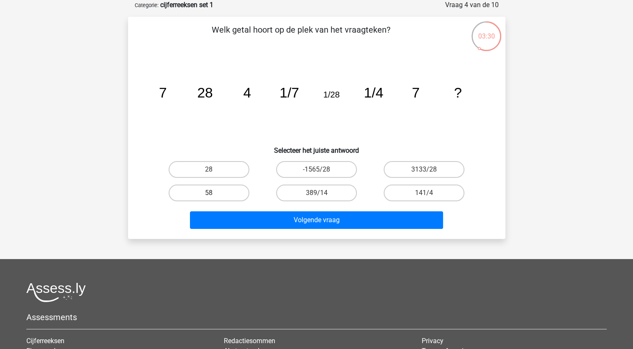
click at [229, 192] on label "58" at bounding box center [209, 193] width 81 height 17
click at [214, 193] on input "58" at bounding box center [211, 195] width 5 height 5
radio input "true"
click at [236, 164] on label "28" at bounding box center [209, 169] width 81 height 17
click at [214, 170] on input "28" at bounding box center [211, 172] width 5 height 5
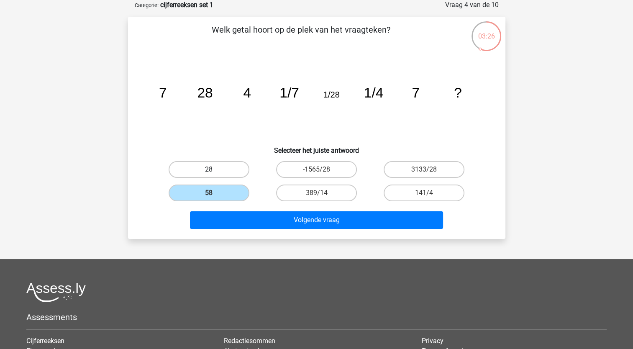
radio input "true"
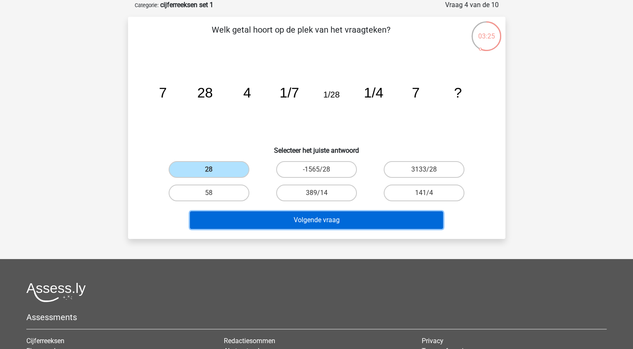
click at [303, 214] on button "Volgende vraag" at bounding box center [316, 220] width 253 height 18
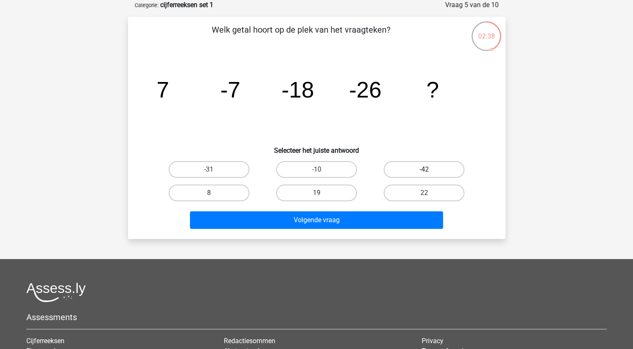
click at [421, 170] on label "-42" at bounding box center [424, 169] width 81 height 17
click at [424, 170] on input "-42" at bounding box center [426, 172] width 5 height 5
radio input "true"
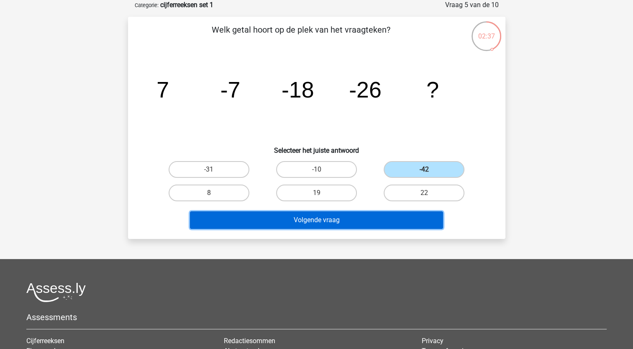
click at [347, 220] on button "Volgende vraag" at bounding box center [316, 220] width 253 height 18
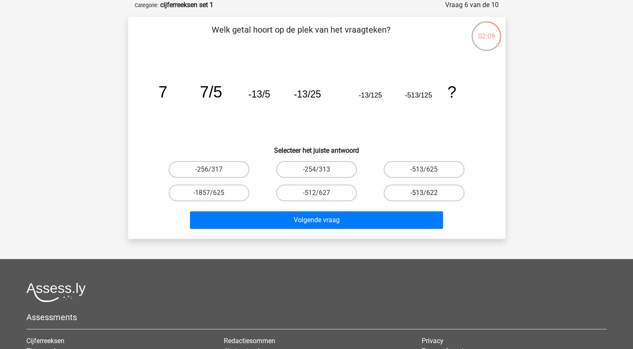
click at [412, 191] on label "-513/622" at bounding box center [424, 193] width 81 height 17
click at [424, 193] on input "-513/622" at bounding box center [426, 195] width 5 height 5
radio input "true"
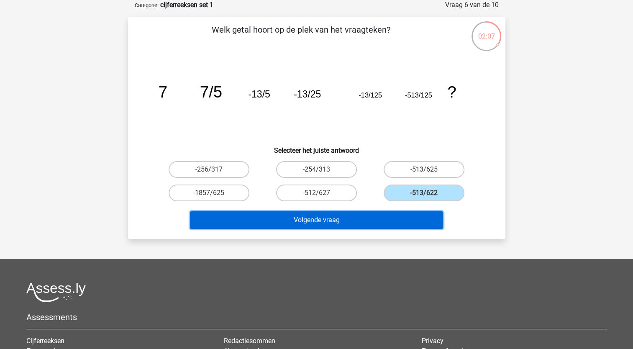
click at [393, 215] on button "Volgende vraag" at bounding box center [316, 220] width 253 height 18
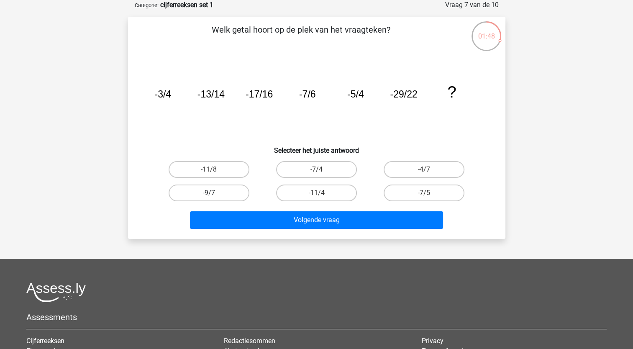
click at [223, 194] on label "-9/7" at bounding box center [209, 193] width 81 height 17
click at [214, 194] on input "-9/7" at bounding box center [211, 195] width 5 height 5
radio input "true"
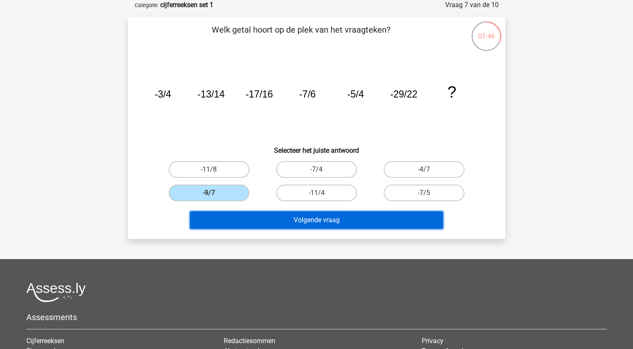
click at [335, 221] on button "Volgende vraag" at bounding box center [316, 220] width 253 height 18
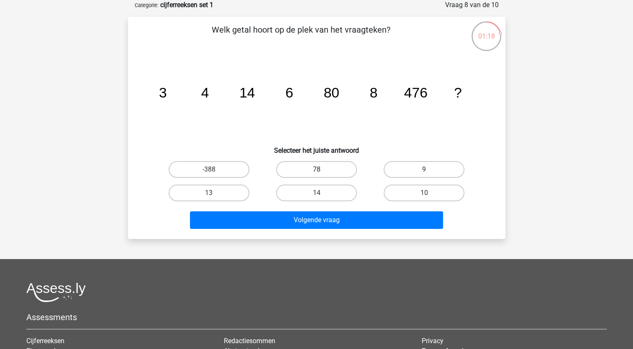
click at [308, 172] on label "78" at bounding box center [316, 169] width 81 height 17
click at [316, 172] on input "78" at bounding box center [318, 172] width 5 height 5
radio input "true"
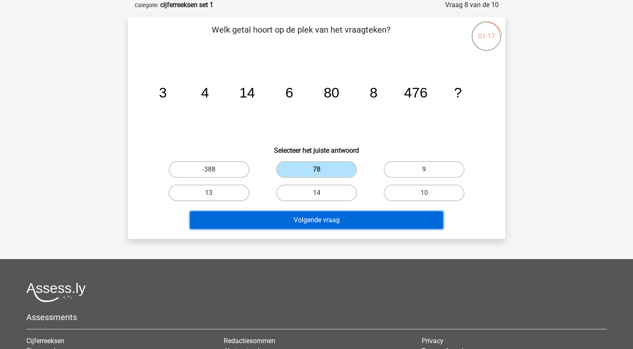
click at [305, 215] on button "Volgende vraag" at bounding box center [316, 220] width 253 height 18
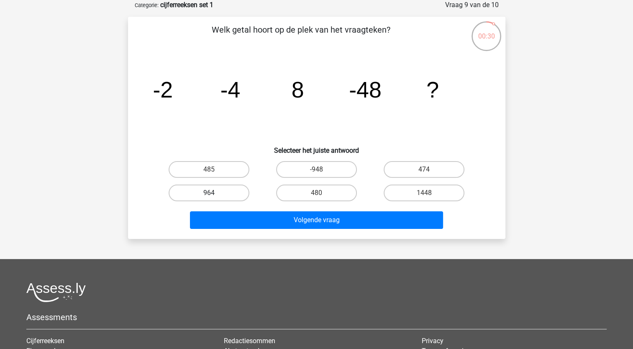
click at [238, 190] on label "964" at bounding box center [209, 193] width 81 height 17
click at [214, 193] on input "964" at bounding box center [211, 195] width 5 height 5
radio input "true"
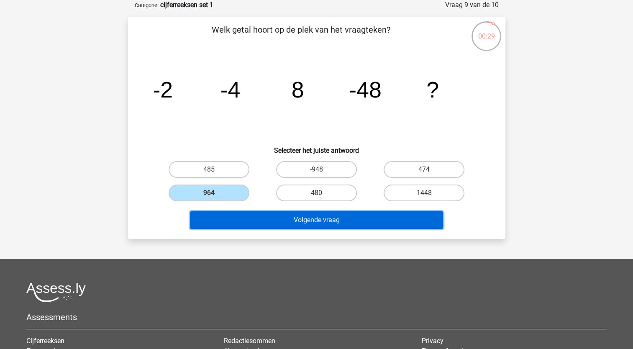
click at [360, 224] on button "Volgende vraag" at bounding box center [316, 220] width 253 height 18
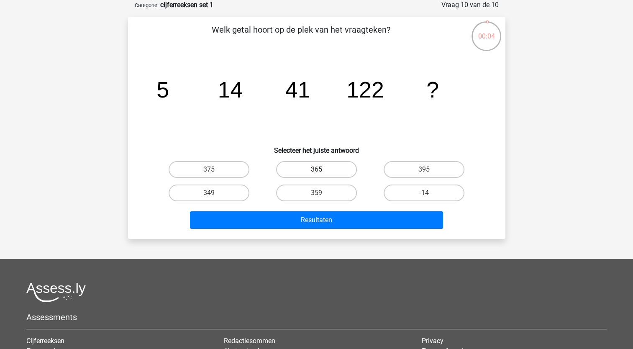
click at [297, 172] on label "365" at bounding box center [316, 169] width 81 height 17
click at [316, 172] on input "365" at bounding box center [318, 172] width 5 height 5
radio input "true"
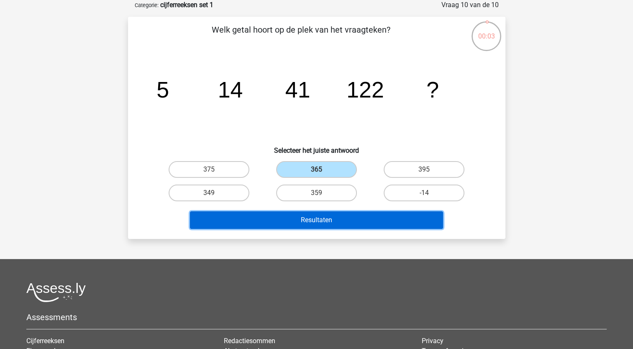
click at [311, 221] on button "Resultaten" at bounding box center [316, 220] width 253 height 18
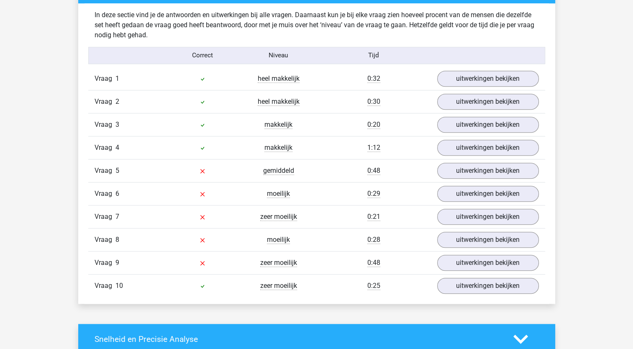
scroll to position [670, 0]
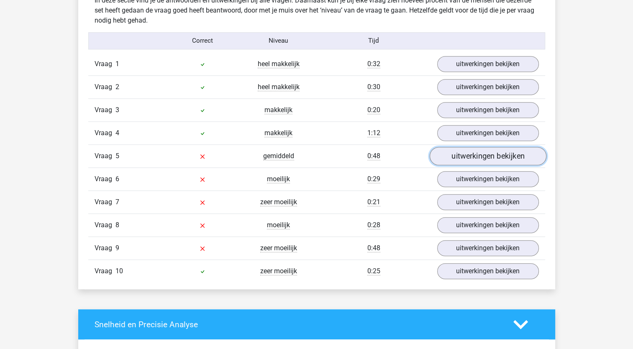
click at [482, 159] on link "uitwerkingen bekijken" at bounding box center [487, 156] width 117 height 18
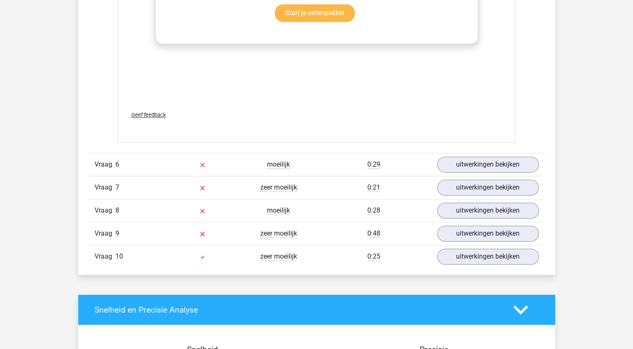
scroll to position [1214, 0]
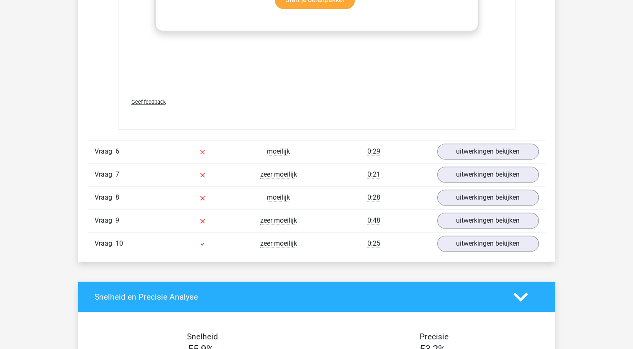
click at [206, 150] on div at bounding box center [202, 151] width 76 height 10
click at [471, 153] on link "uitwerkingen bekijken" at bounding box center [487, 151] width 117 height 18
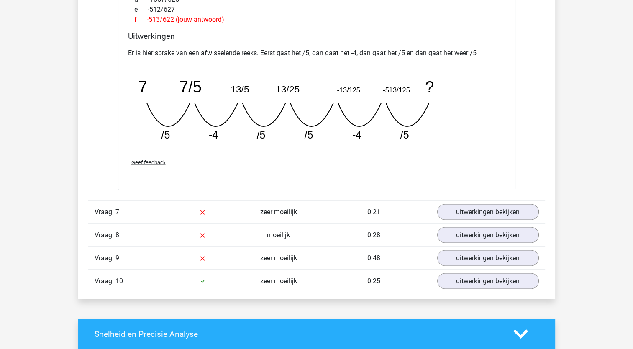
scroll to position [1590, 0]
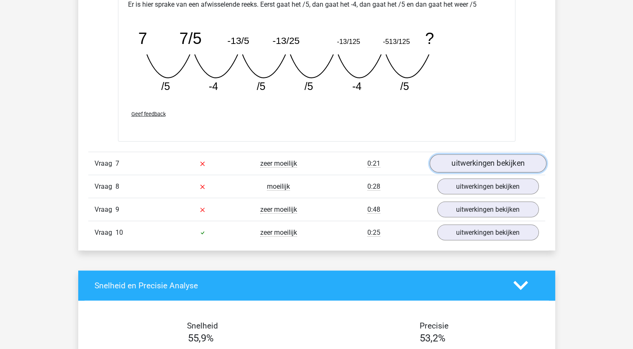
click at [487, 159] on link "uitwerkingen bekijken" at bounding box center [487, 163] width 117 height 18
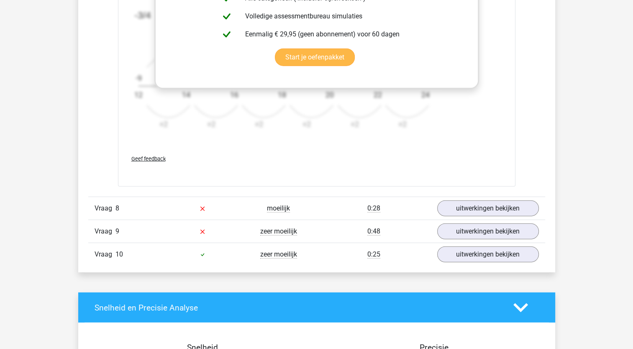
scroll to position [2135, 0]
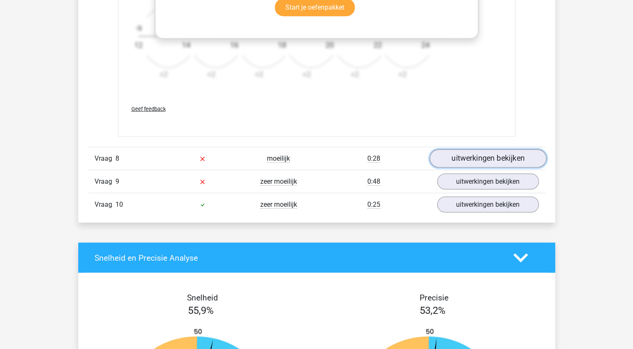
click at [491, 150] on link "uitwerkingen bekijken" at bounding box center [487, 159] width 117 height 18
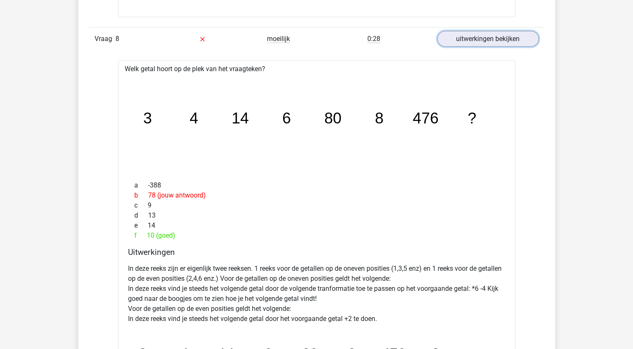
scroll to position [2260, 0]
